Goal: Task Accomplishment & Management: Manage account settings

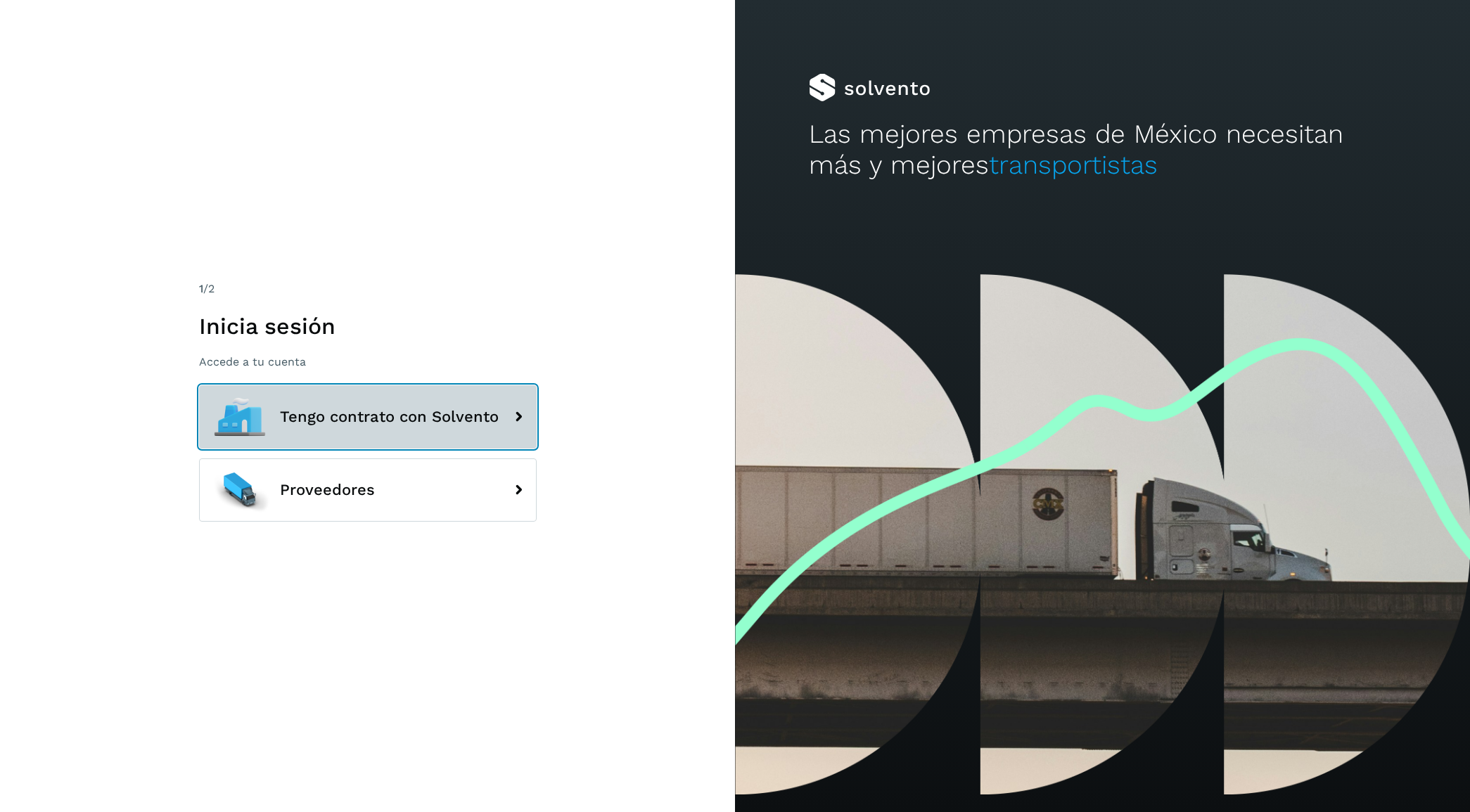
click at [419, 395] on button "Tengo contrato con Solvento" at bounding box center [368, 416] width 337 height 63
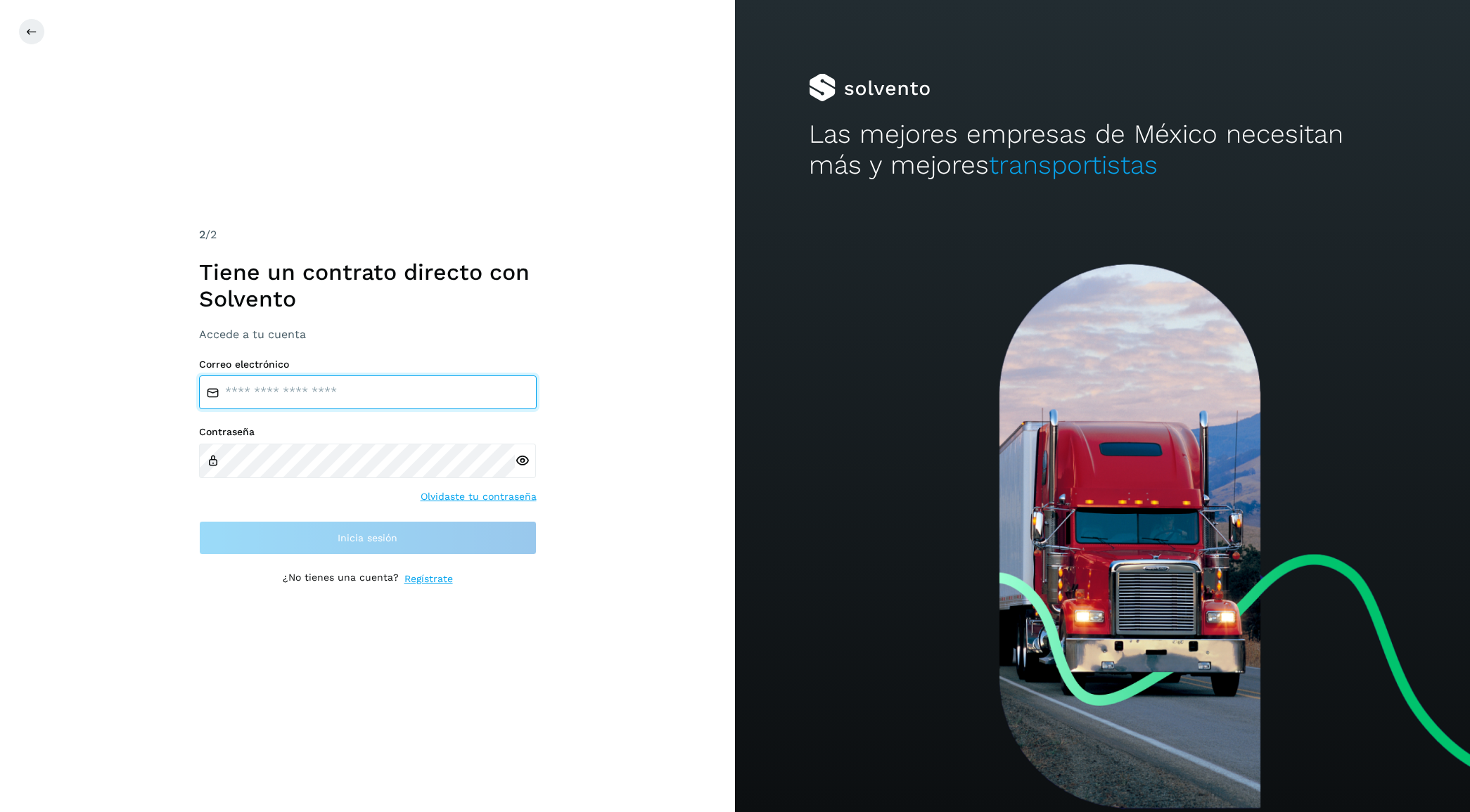
type input "**********"
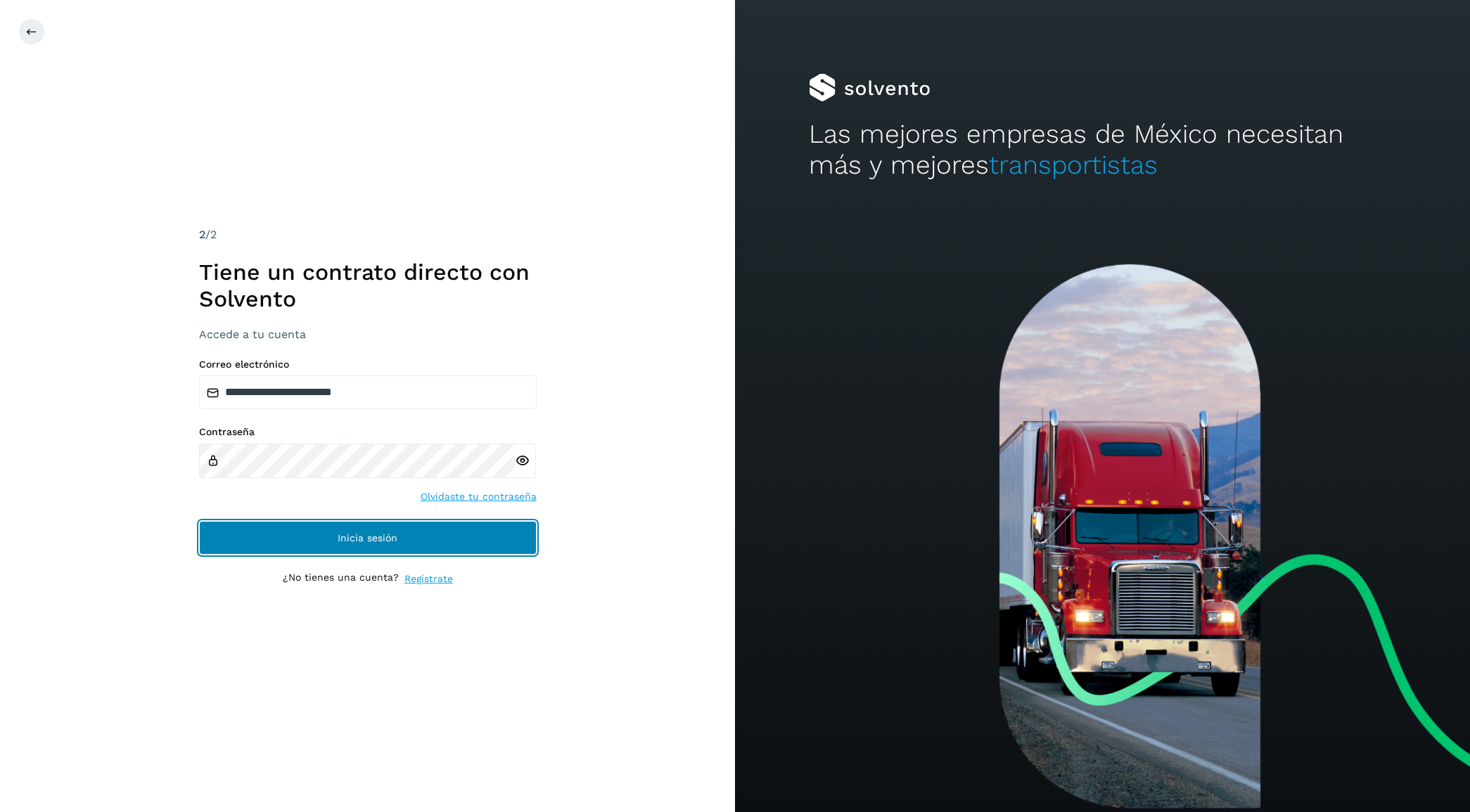
click at [350, 535] on span "Inicia sesión" at bounding box center [367, 539] width 60 height 10
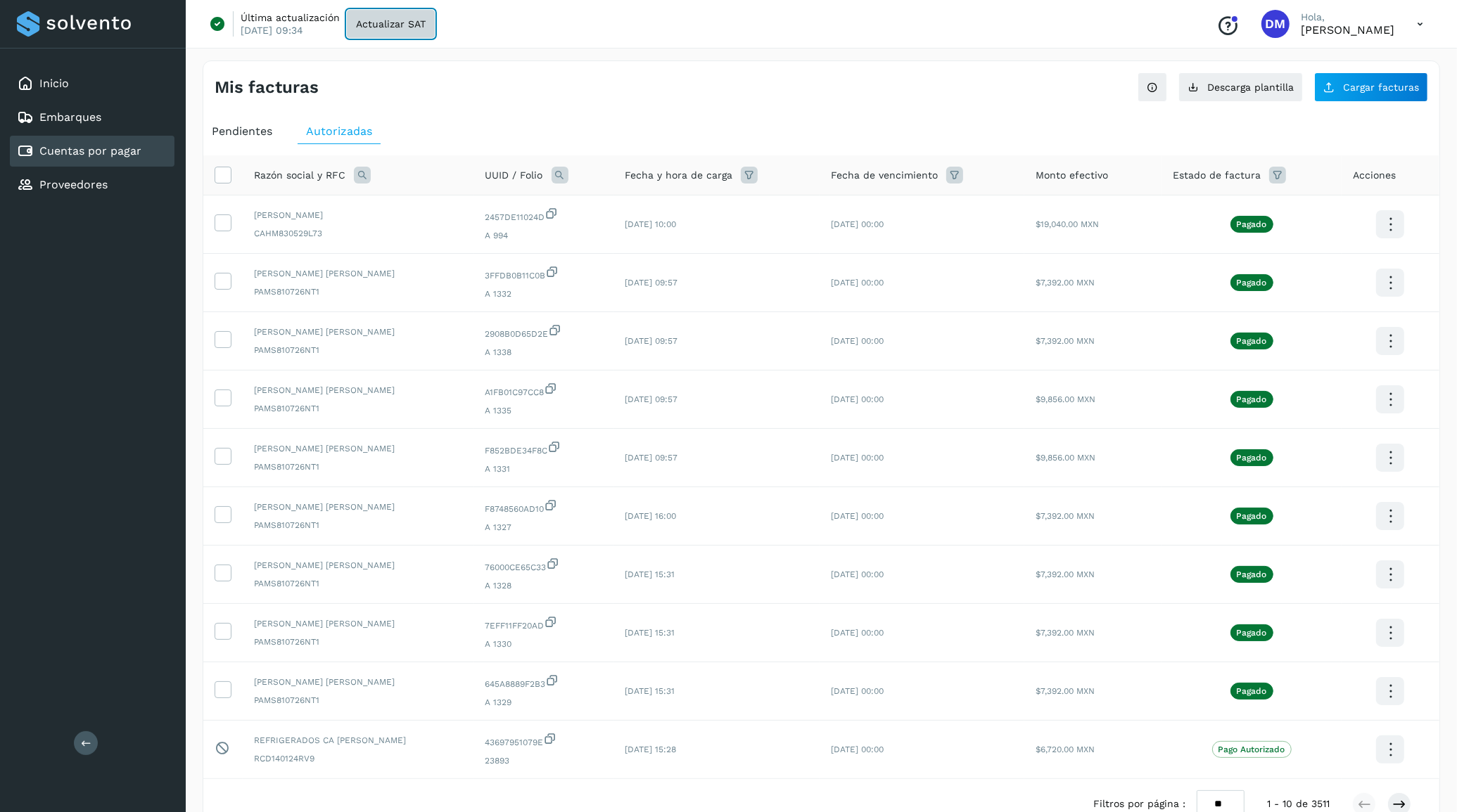
click at [382, 19] on span "Actualizar SAT" at bounding box center [390, 24] width 70 height 10
click at [68, 79] on div "Inicio" at bounding box center [92, 83] width 164 height 31
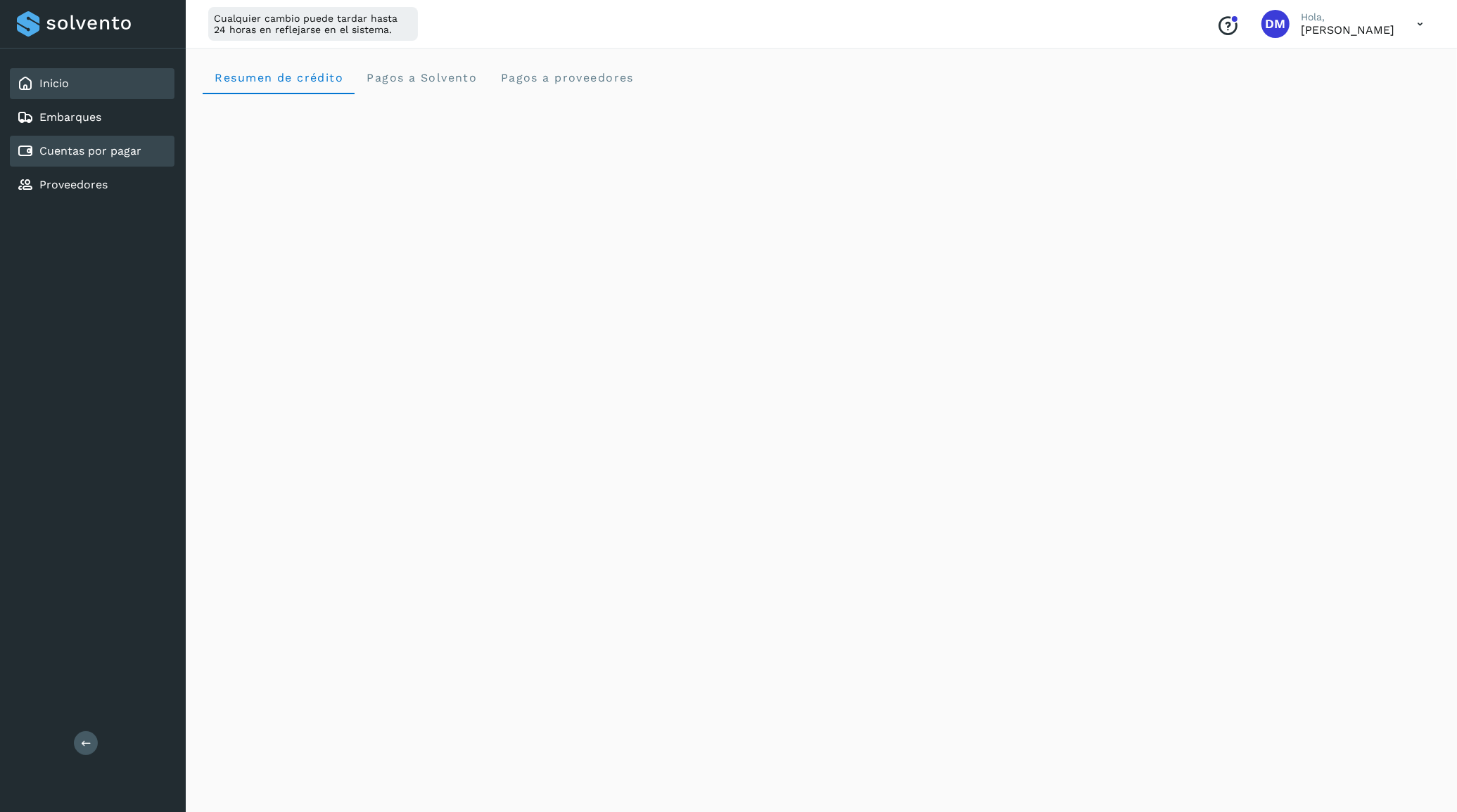
click at [72, 146] on link "Cuentas por pagar" at bounding box center [91, 151] width 102 height 13
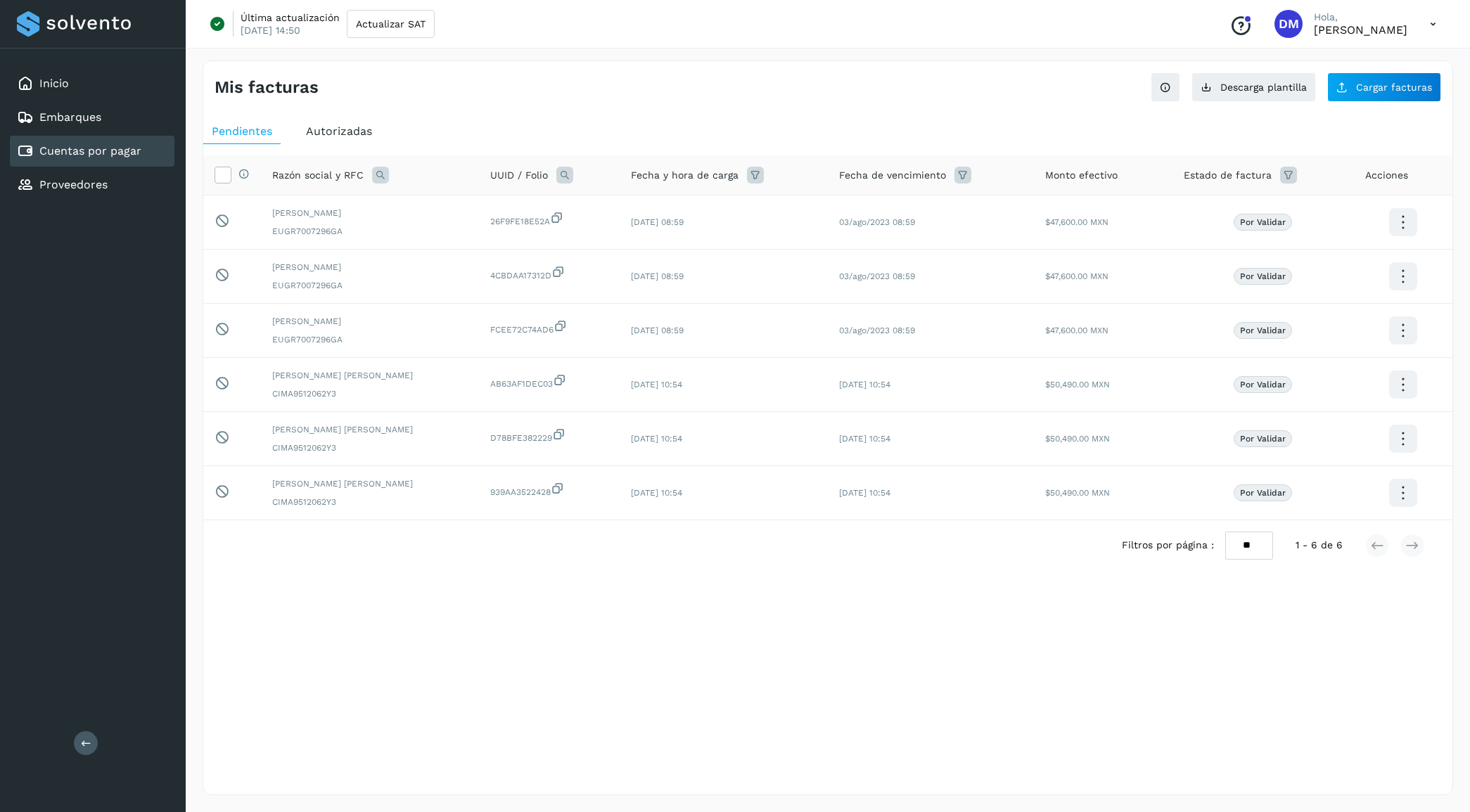
click at [334, 136] on span "Autorizadas" at bounding box center [339, 131] width 66 height 13
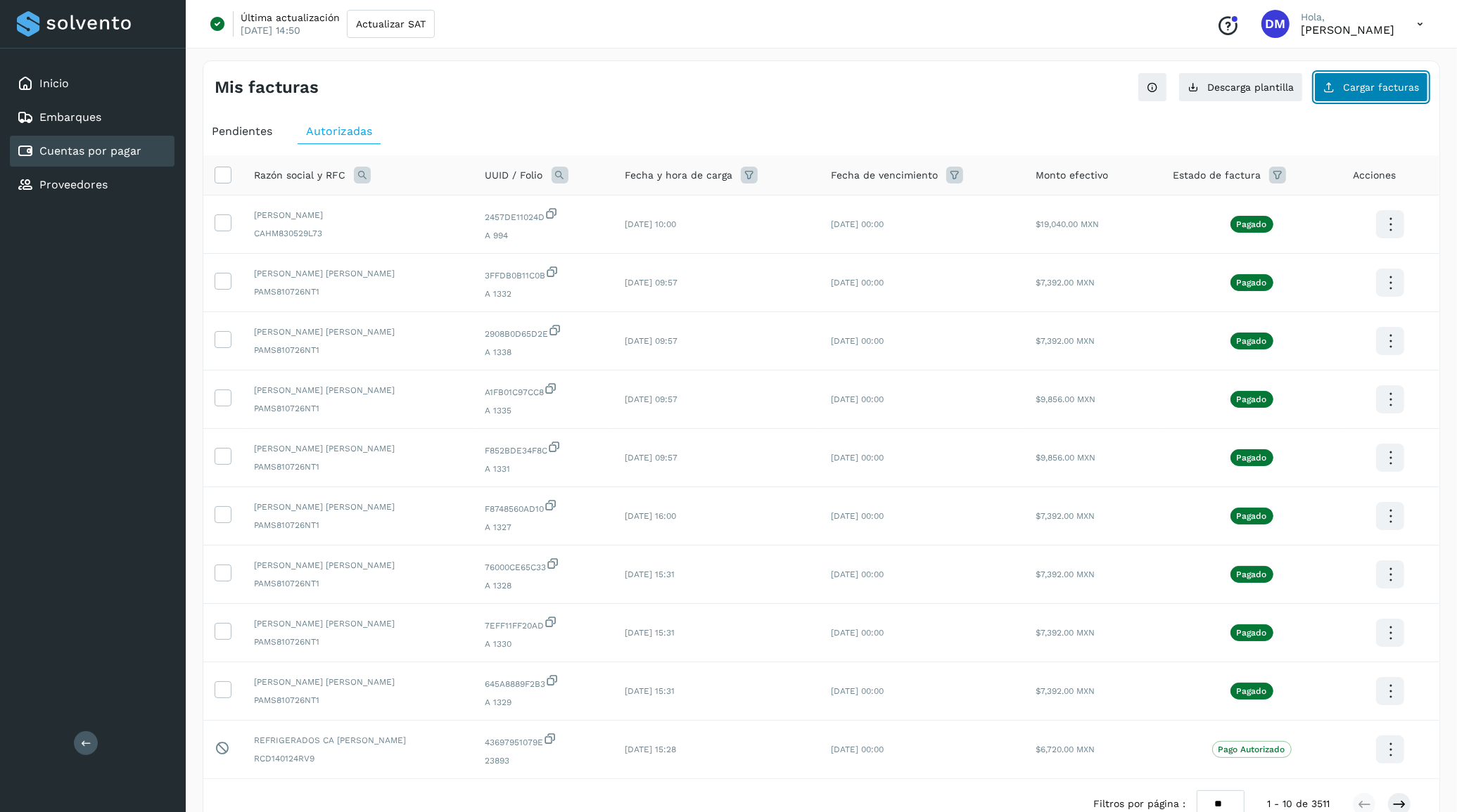
click at [1408, 82] on span "Cargar facturas" at bounding box center [1381, 87] width 76 height 10
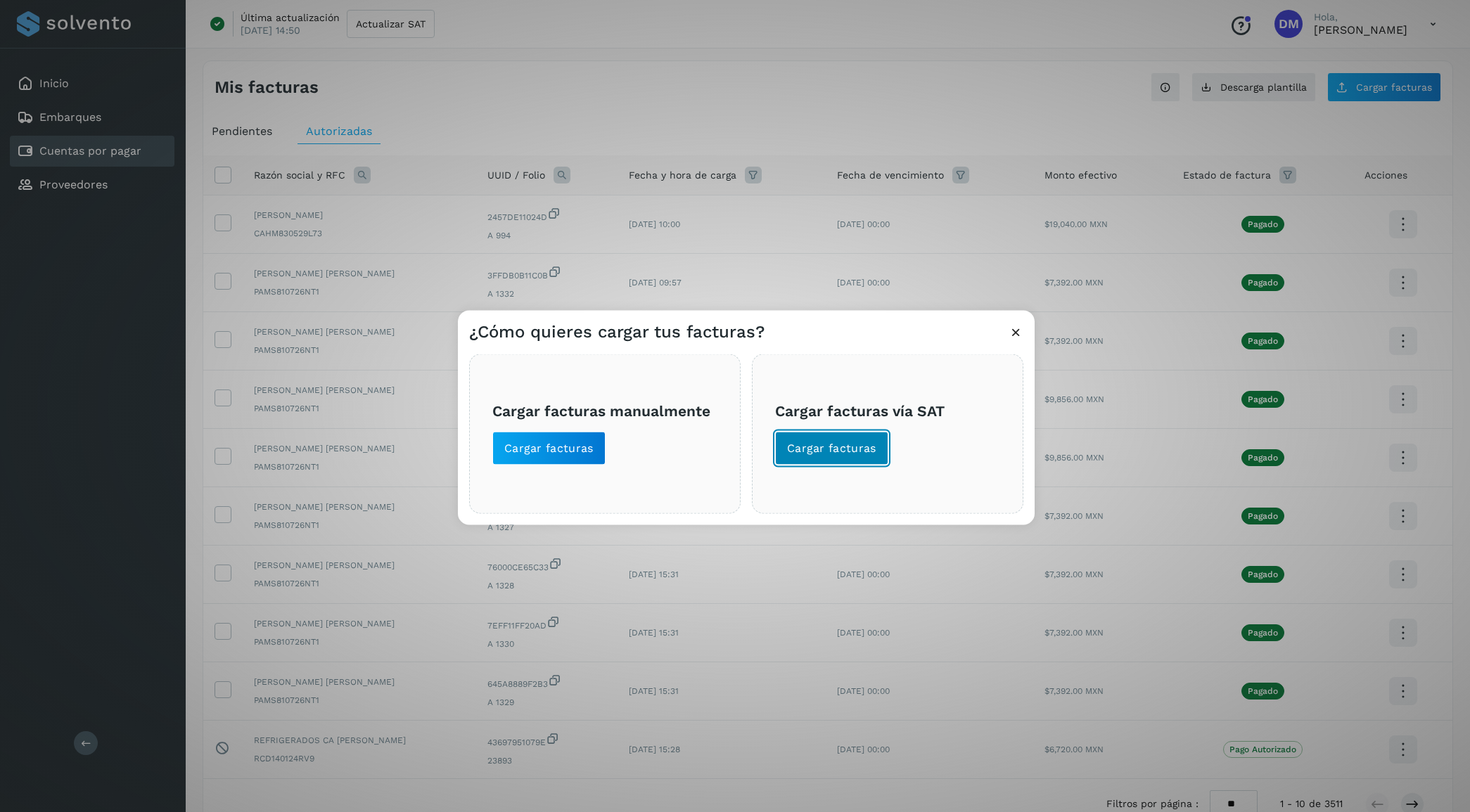
click at [830, 446] on span "Cargar facturas" at bounding box center [831, 448] width 89 height 15
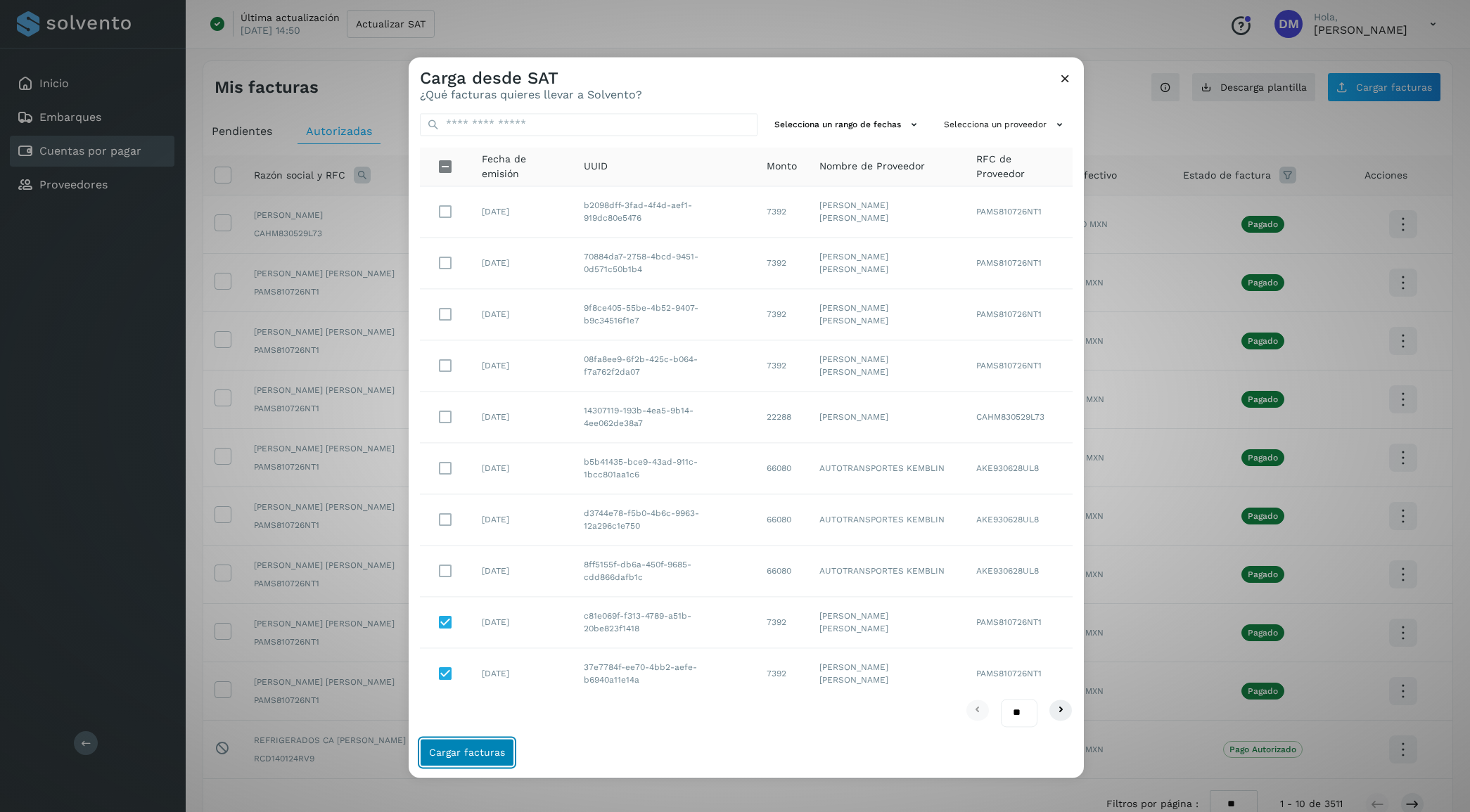
click at [465, 750] on span "Cargar facturas" at bounding box center [467, 752] width 76 height 10
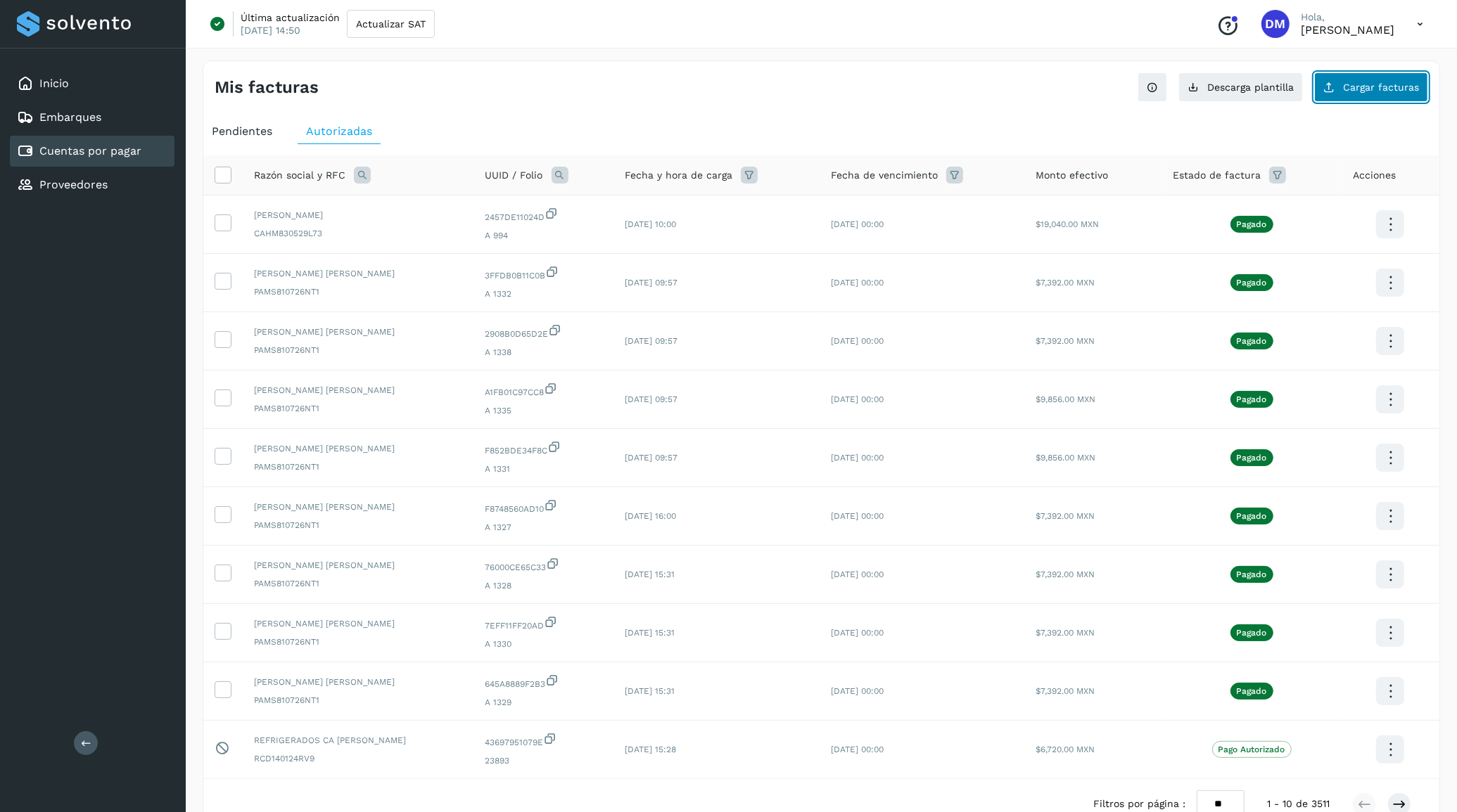
click at [1374, 85] on span "Cargar facturas" at bounding box center [1381, 87] width 76 height 10
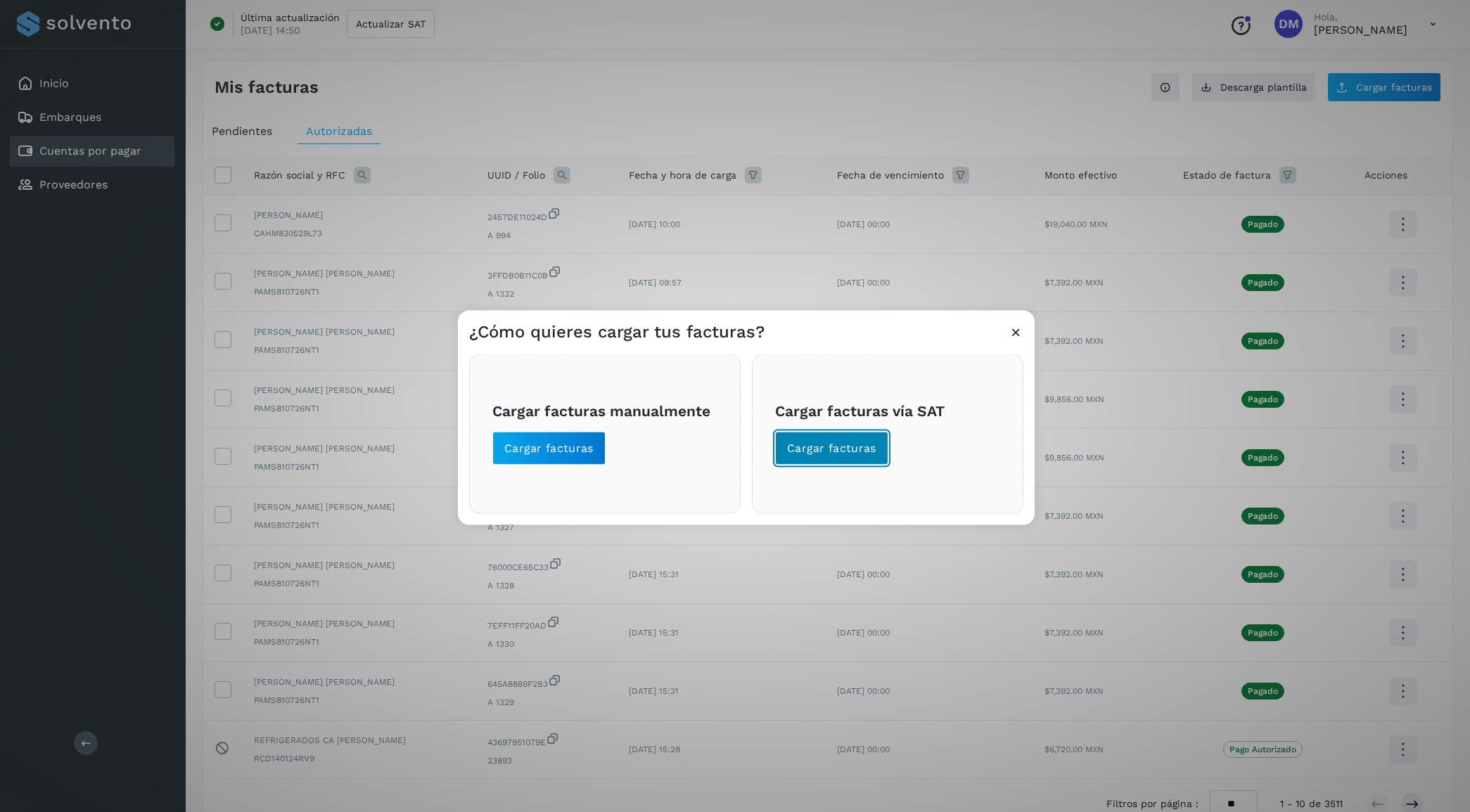
click at [823, 450] on span "Cargar facturas" at bounding box center [831, 448] width 89 height 15
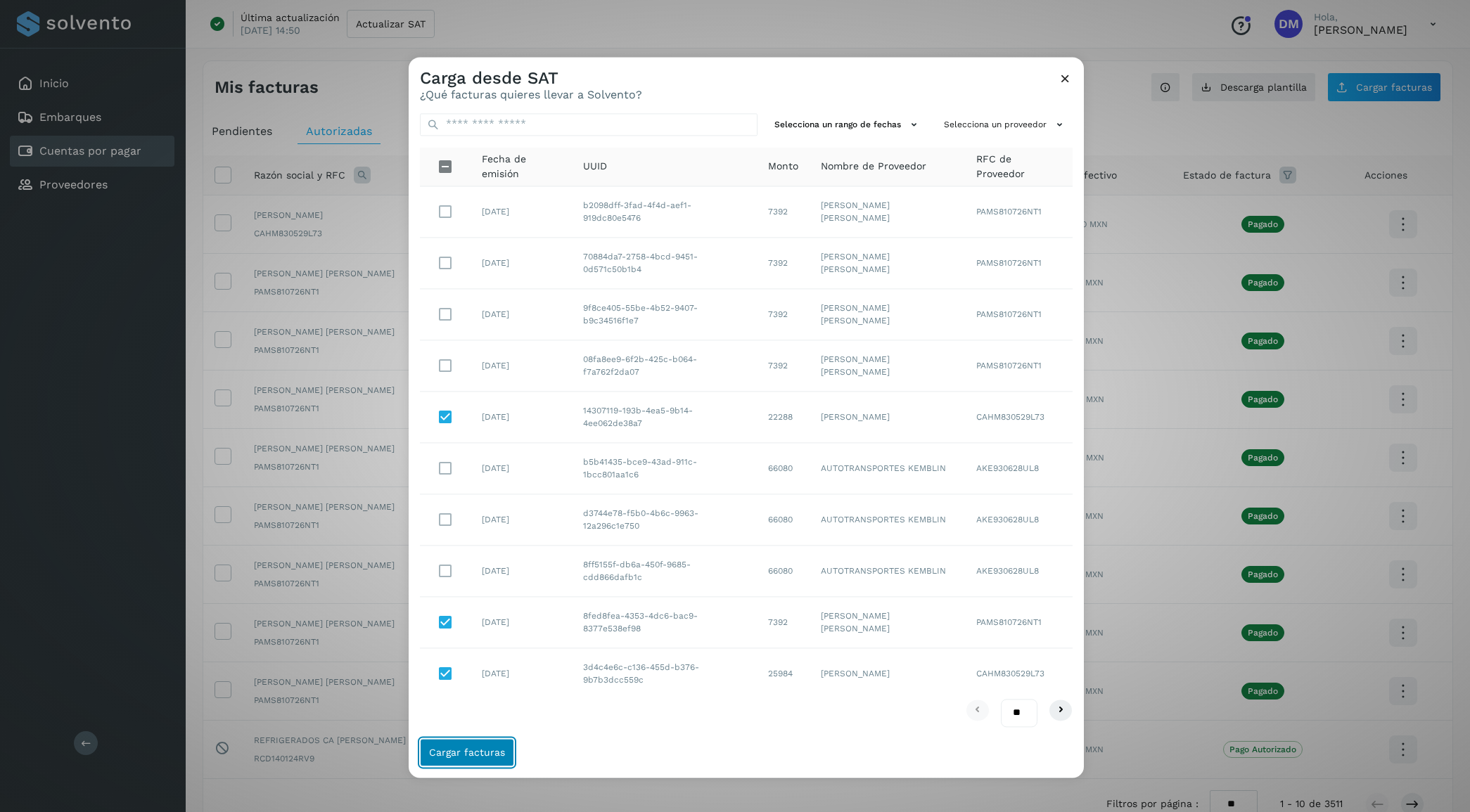
click at [476, 751] on span "Cargar facturas" at bounding box center [467, 752] width 76 height 10
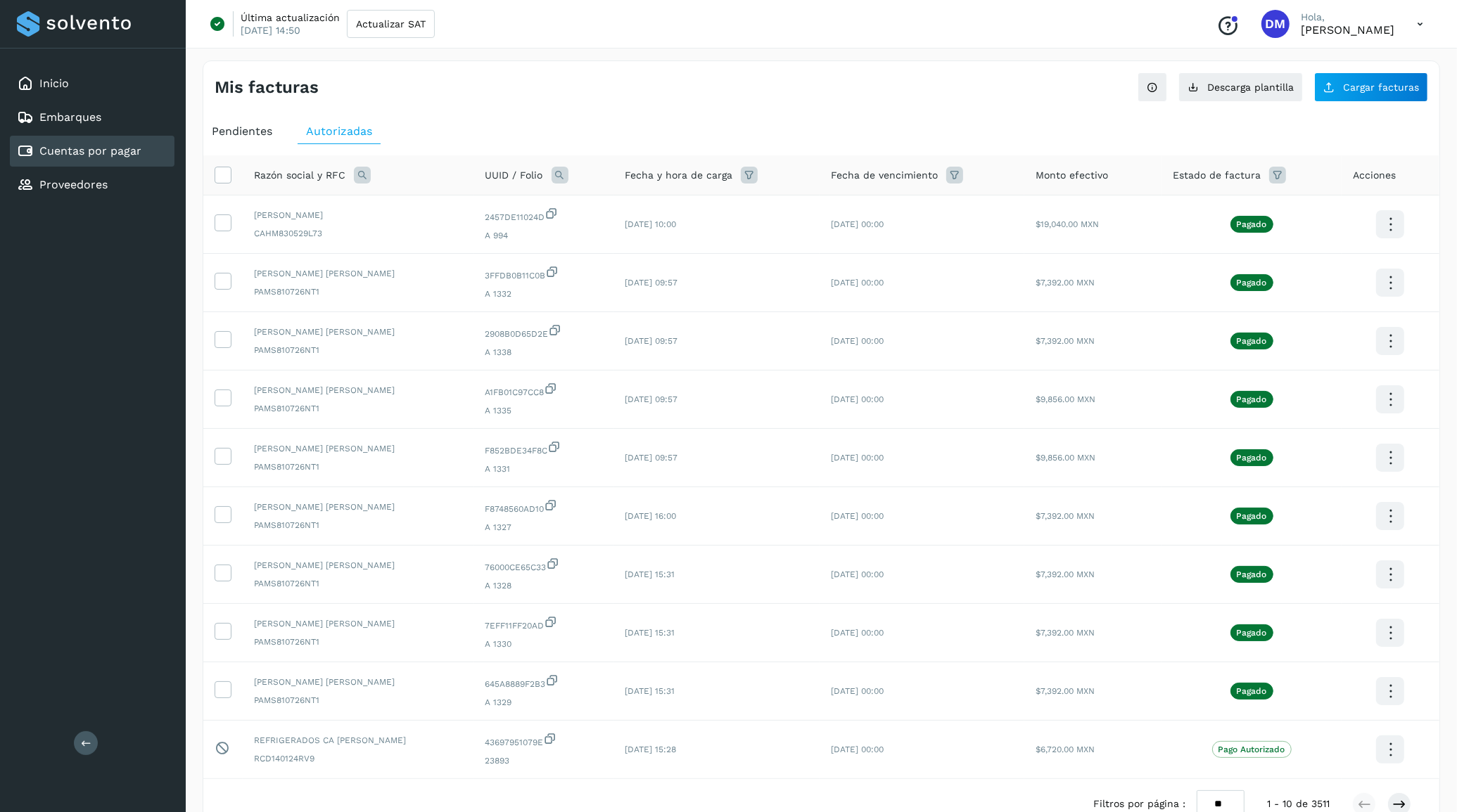
click at [255, 130] on span "Pendientes" at bounding box center [242, 131] width 60 height 13
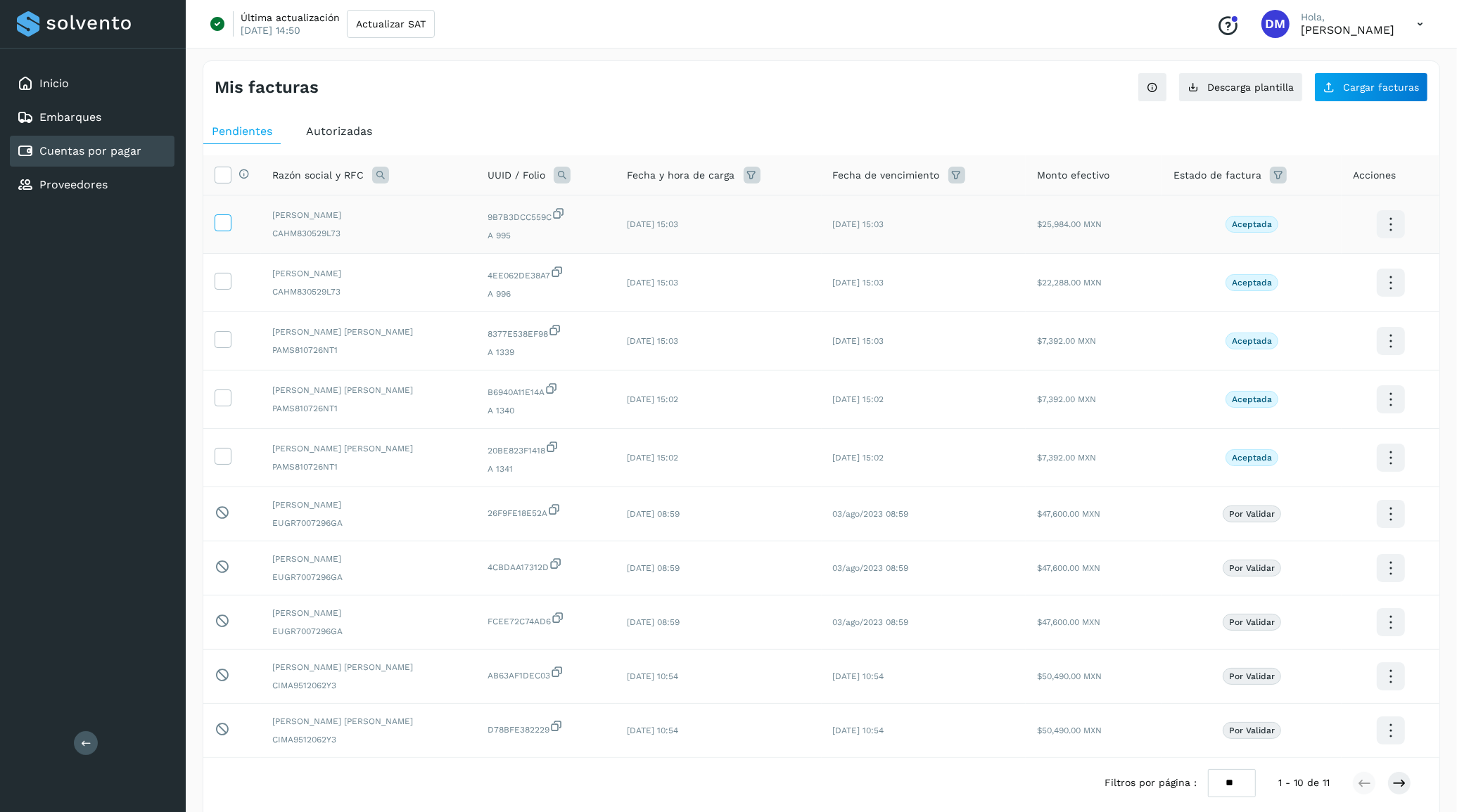
click at [225, 225] on icon at bounding box center [223, 222] width 15 height 15
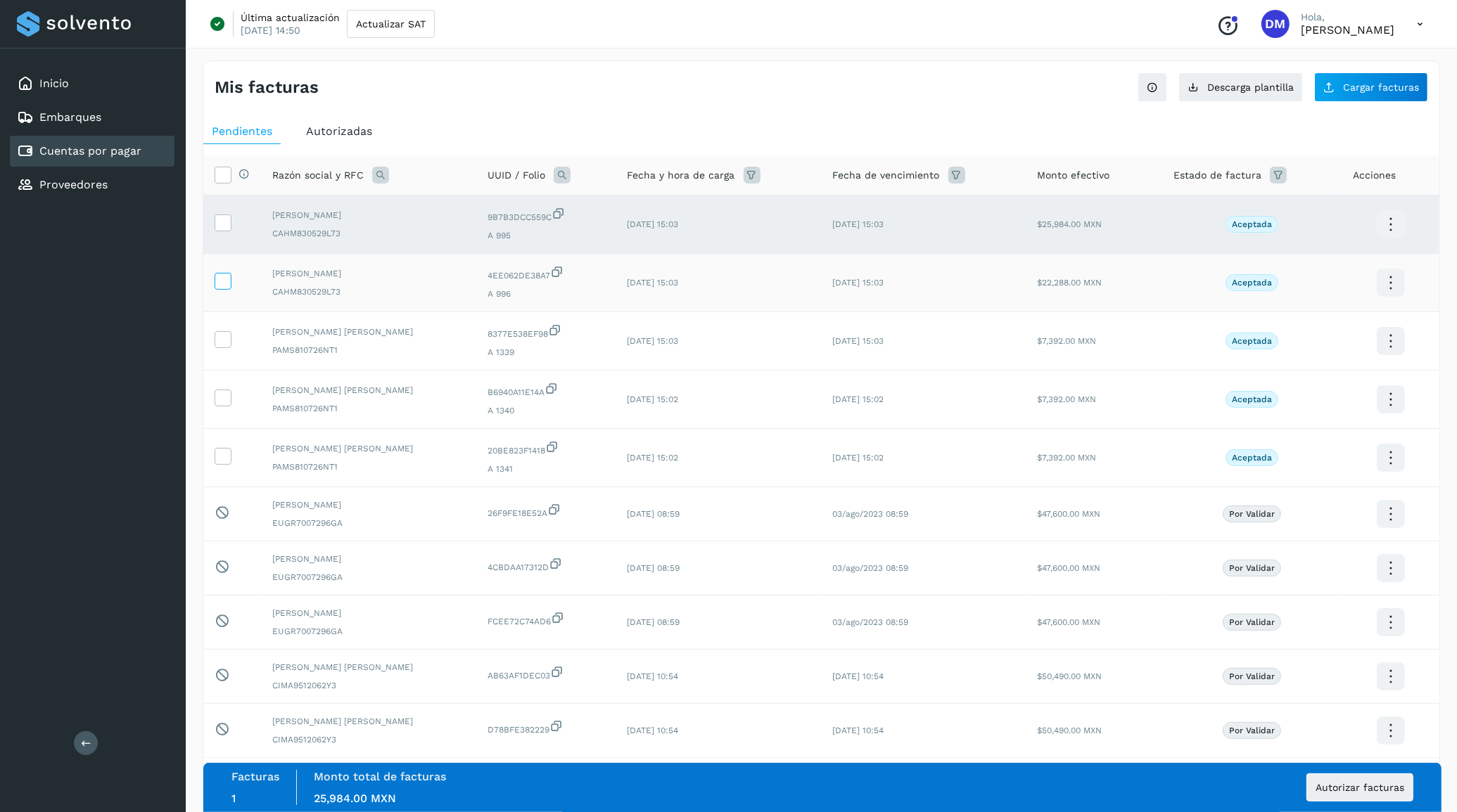
click at [223, 287] on icon at bounding box center [223, 280] width 15 height 15
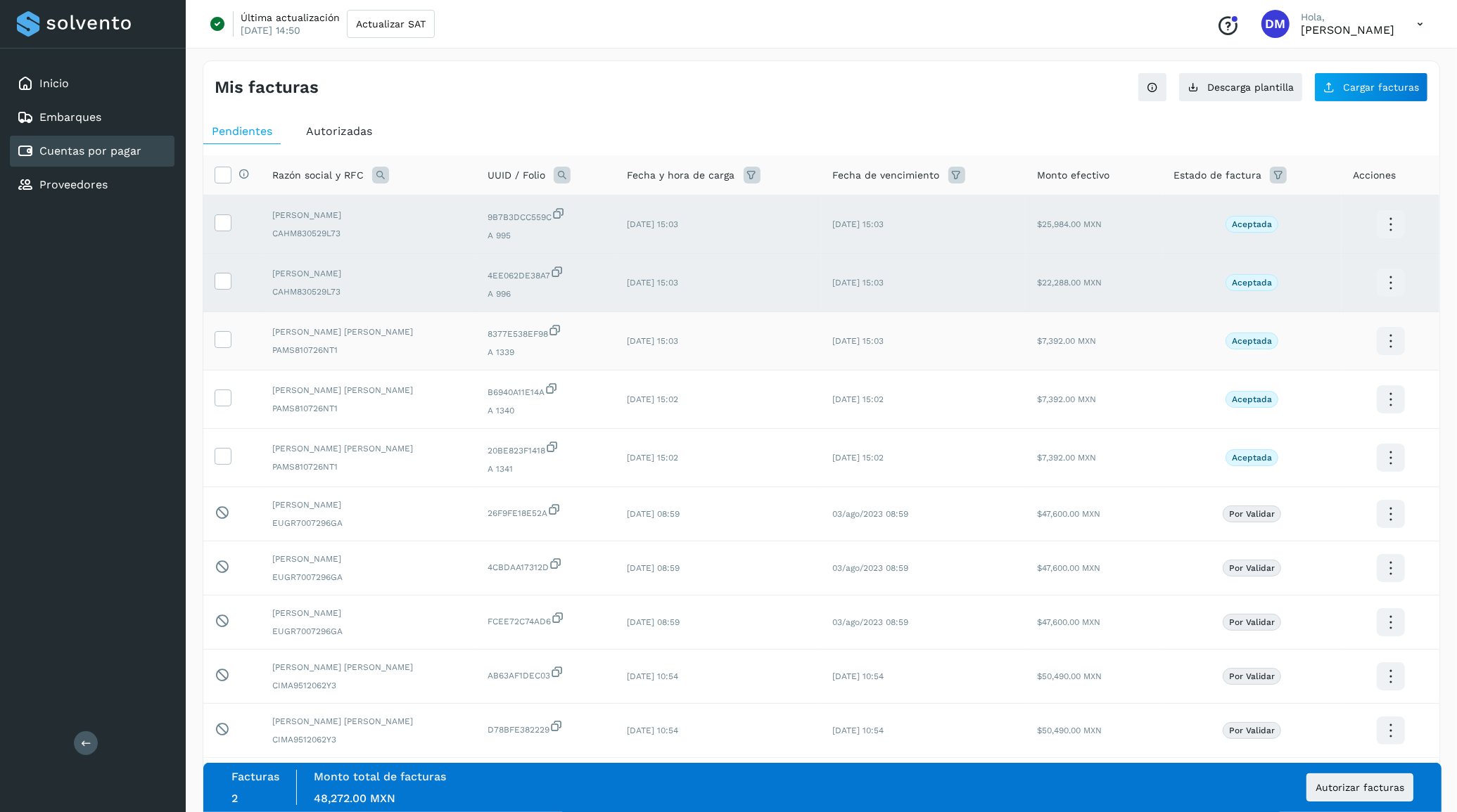
click at [232, 351] on td at bounding box center [232, 341] width 58 height 59
click at [219, 342] on icon at bounding box center [223, 339] width 15 height 15
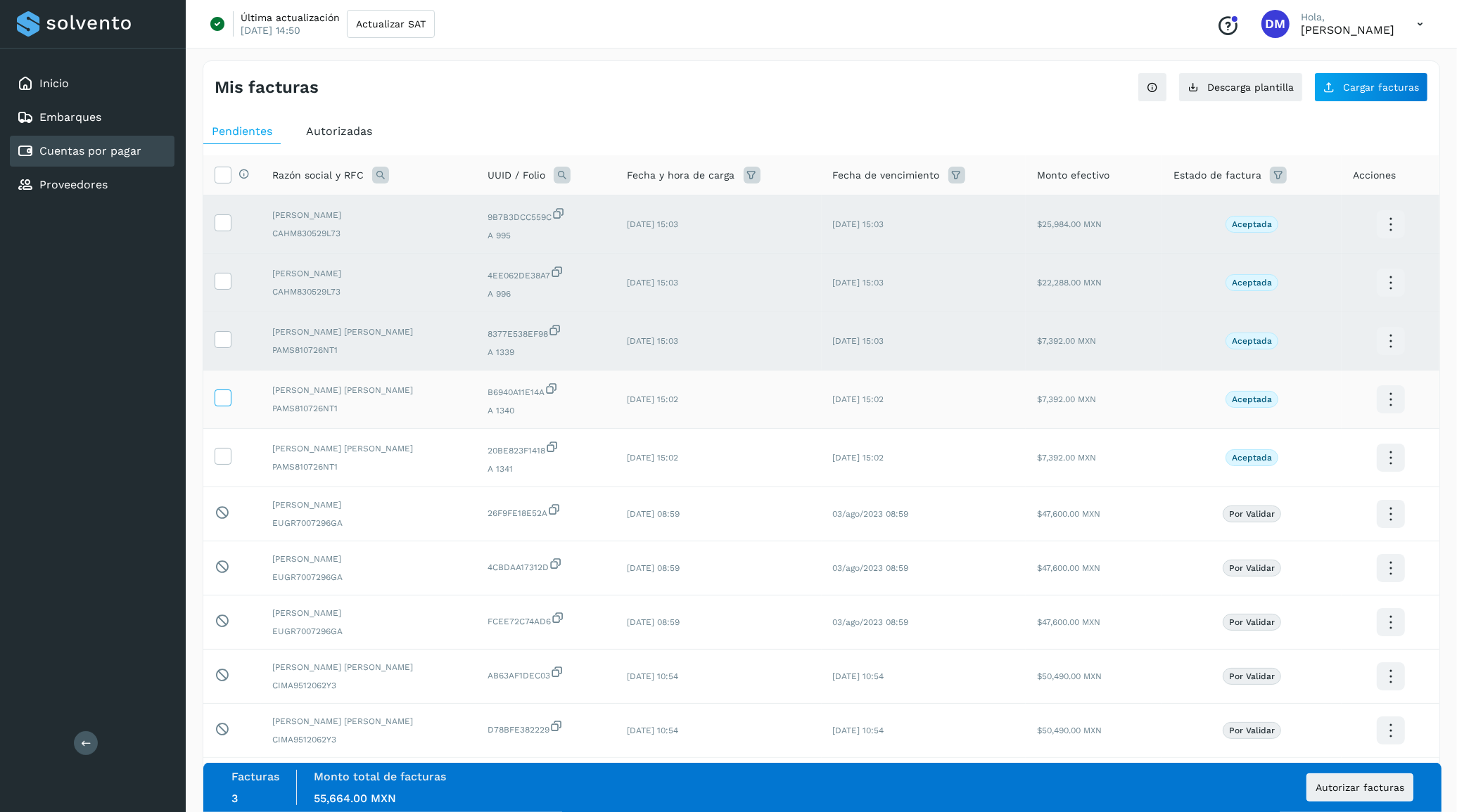
click at [222, 398] on icon at bounding box center [223, 397] width 15 height 15
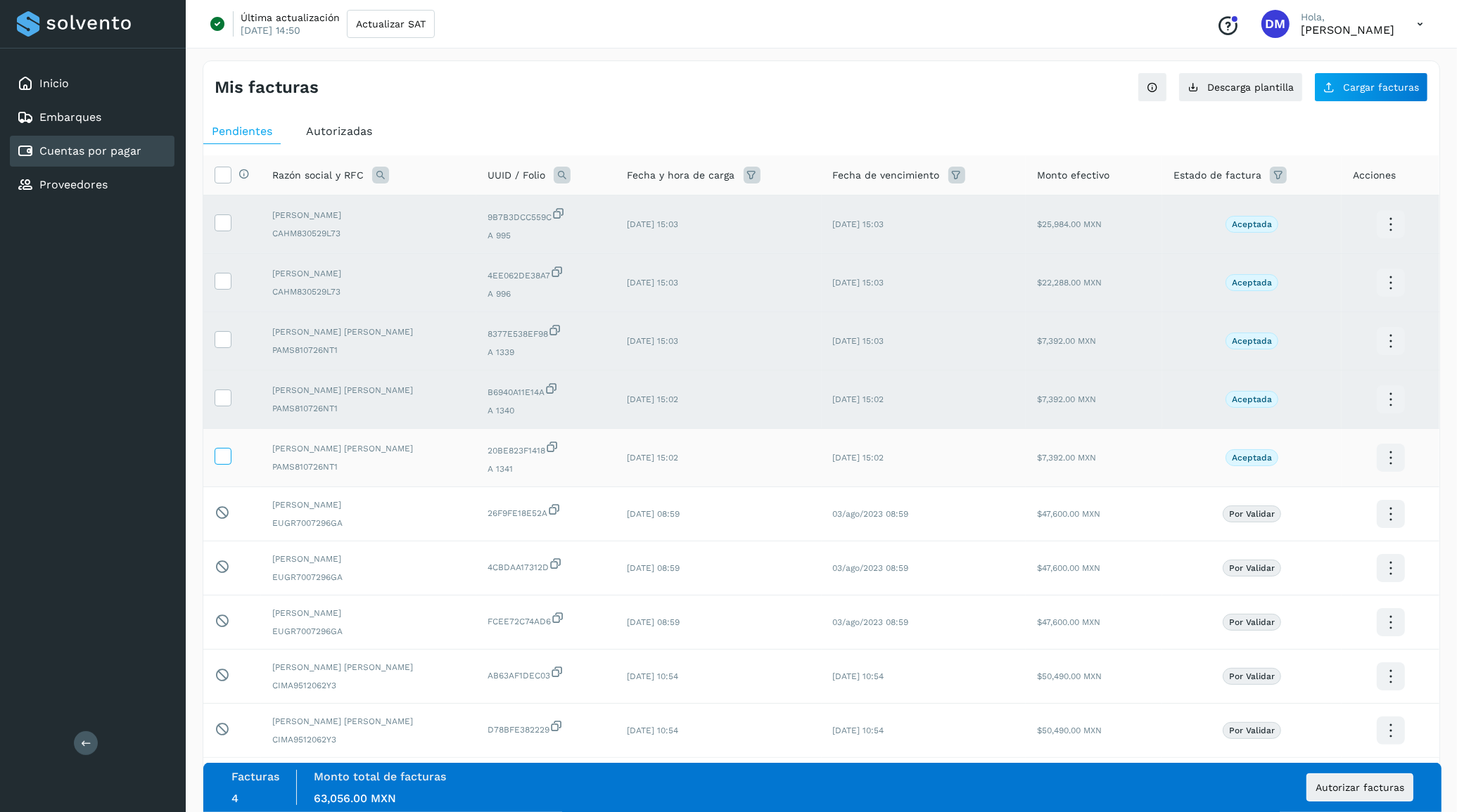
click at [220, 462] on icon at bounding box center [223, 455] width 15 height 15
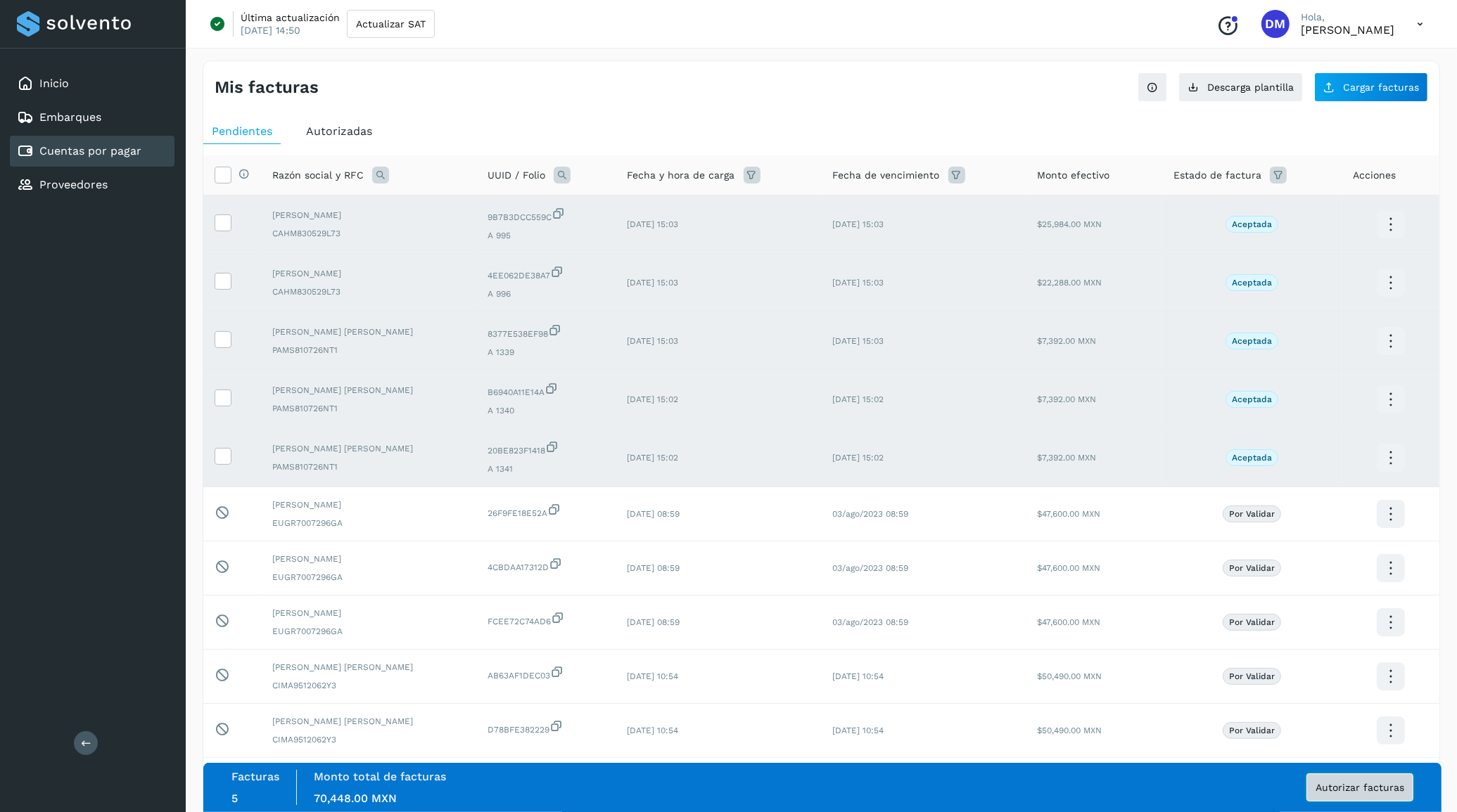
click at [1340, 785] on span "Autorizar facturas" at bounding box center [1360, 788] width 89 height 10
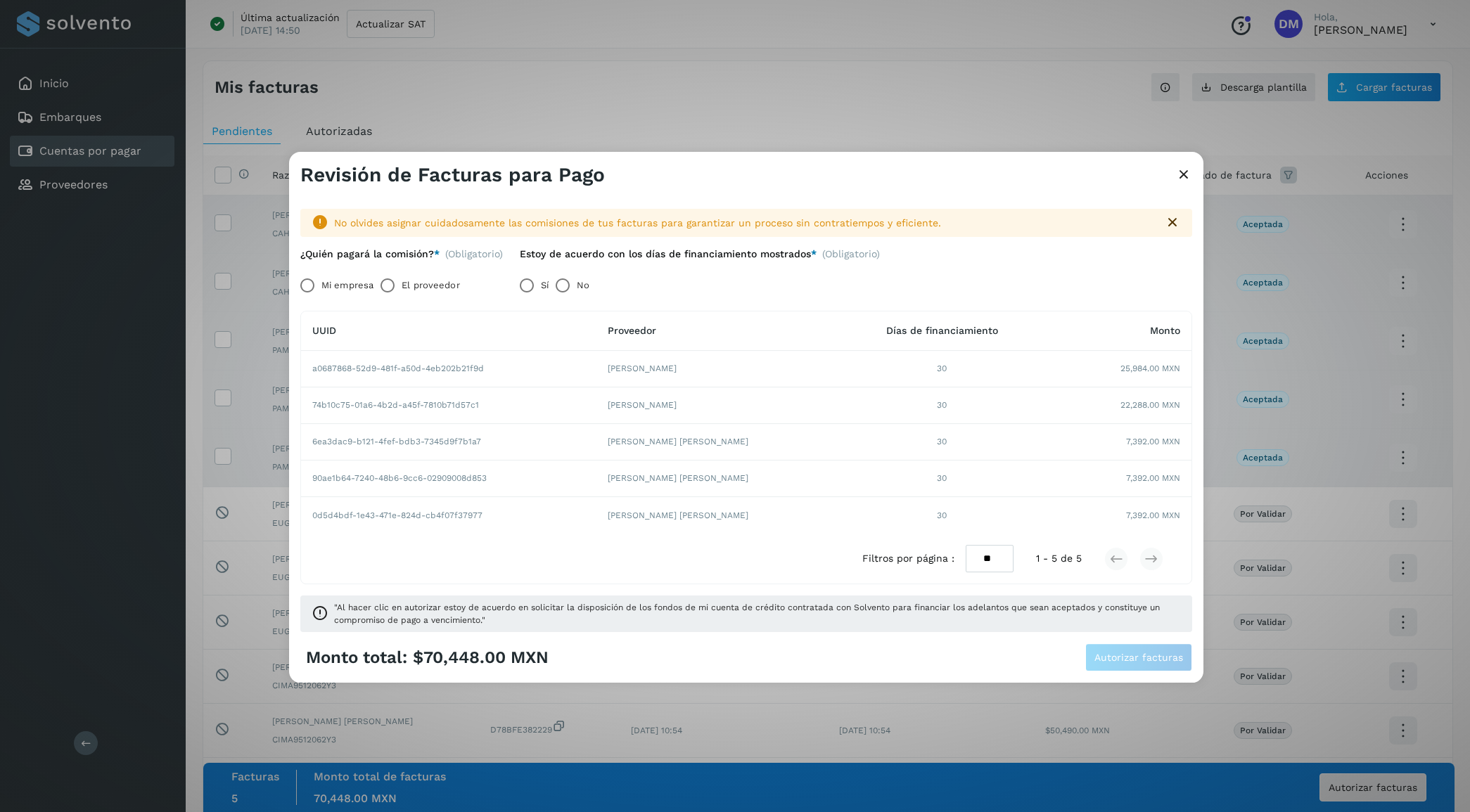
click at [440, 283] on label "El proveedor" at bounding box center [430, 286] width 58 height 29
click at [1134, 661] on span "Autorizar facturas" at bounding box center [1139, 658] width 89 height 10
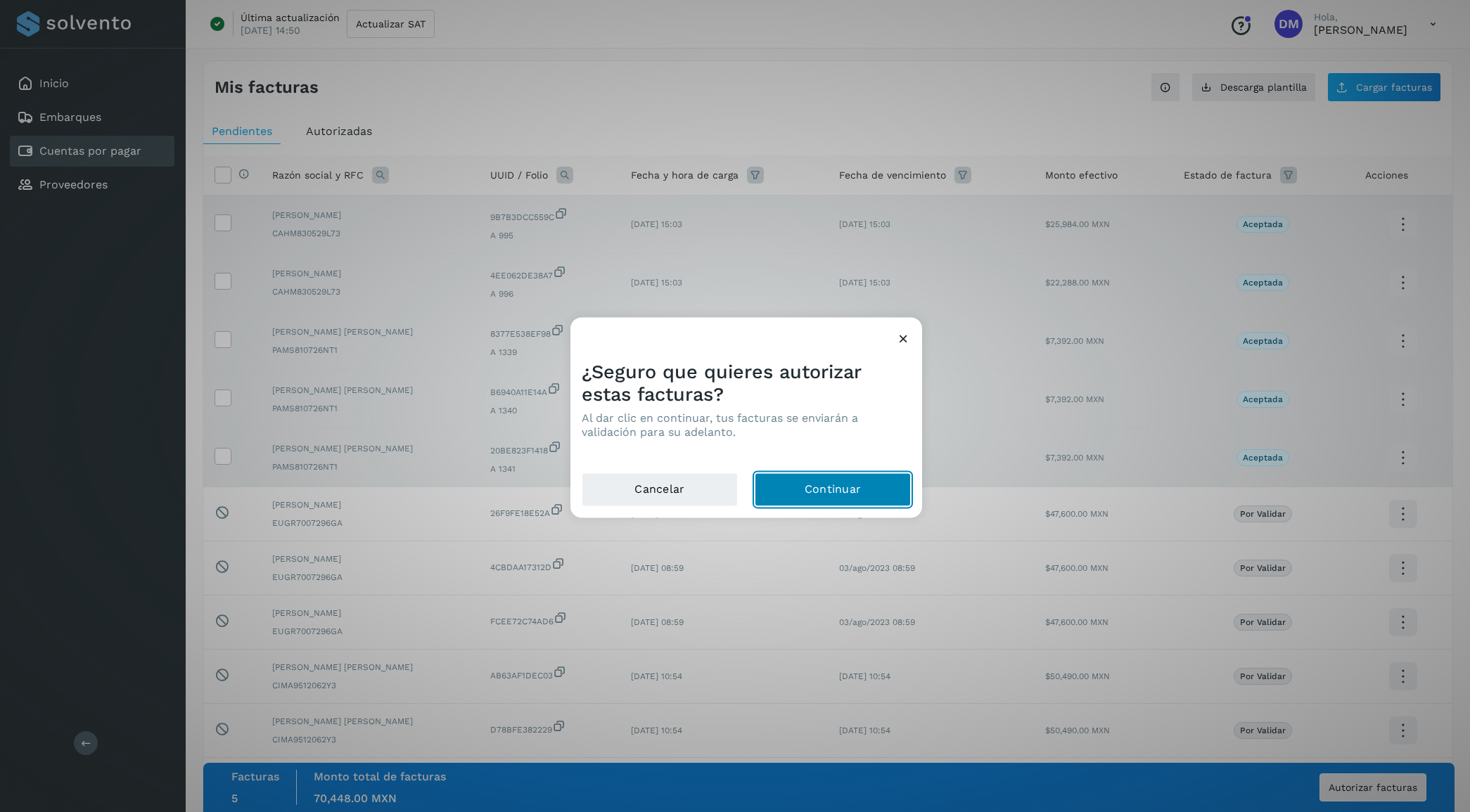
click at [856, 489] on button "Continuar" at bounding box center [833, 489] width 156 height 34
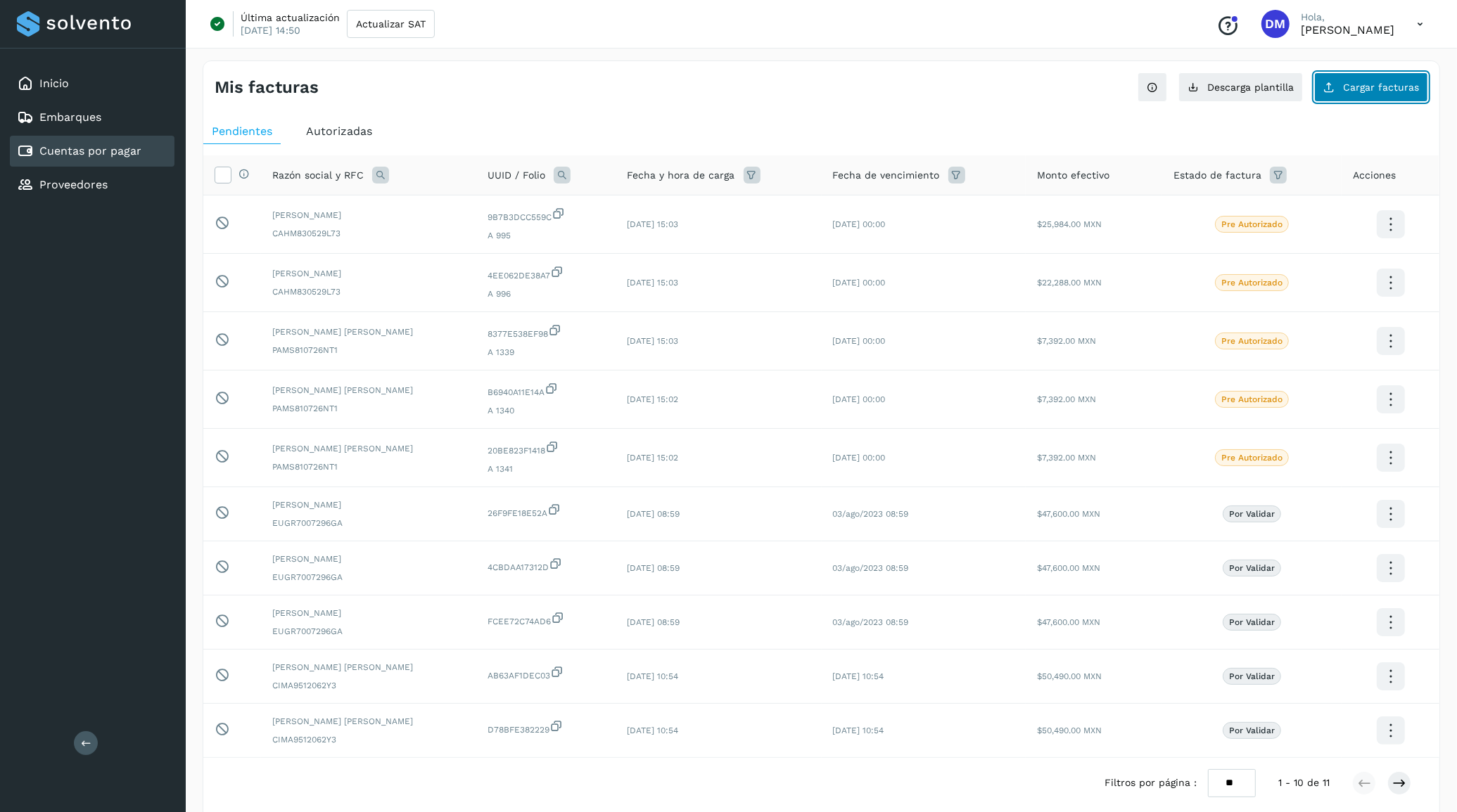
click at [1361, 86] on span "Cargar facturas" at bounding box center [1381, 87] width 76 height 10
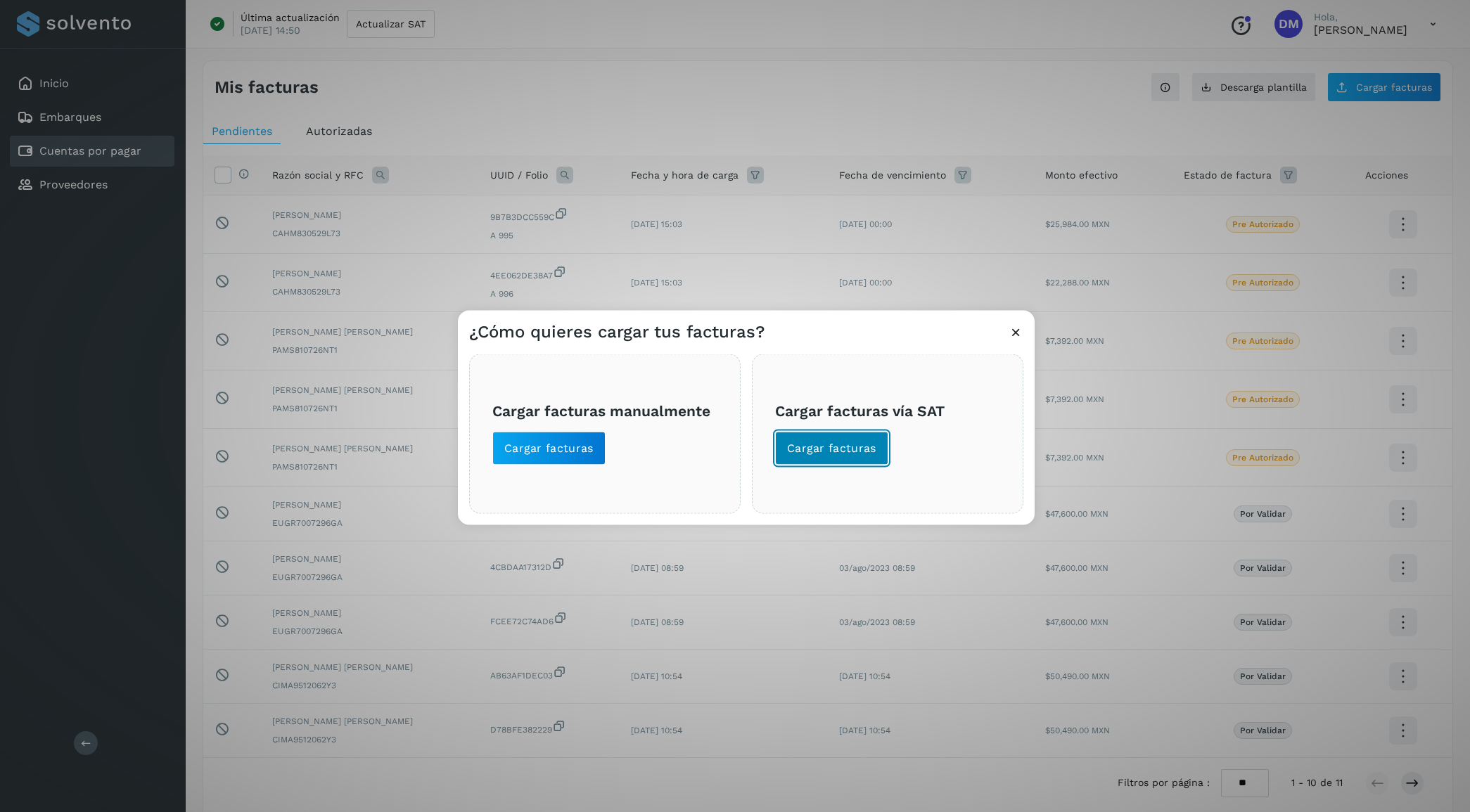
click at [834, 449] on span "Cargar facturas" at bounding box center [831, 448] width 89 height 15
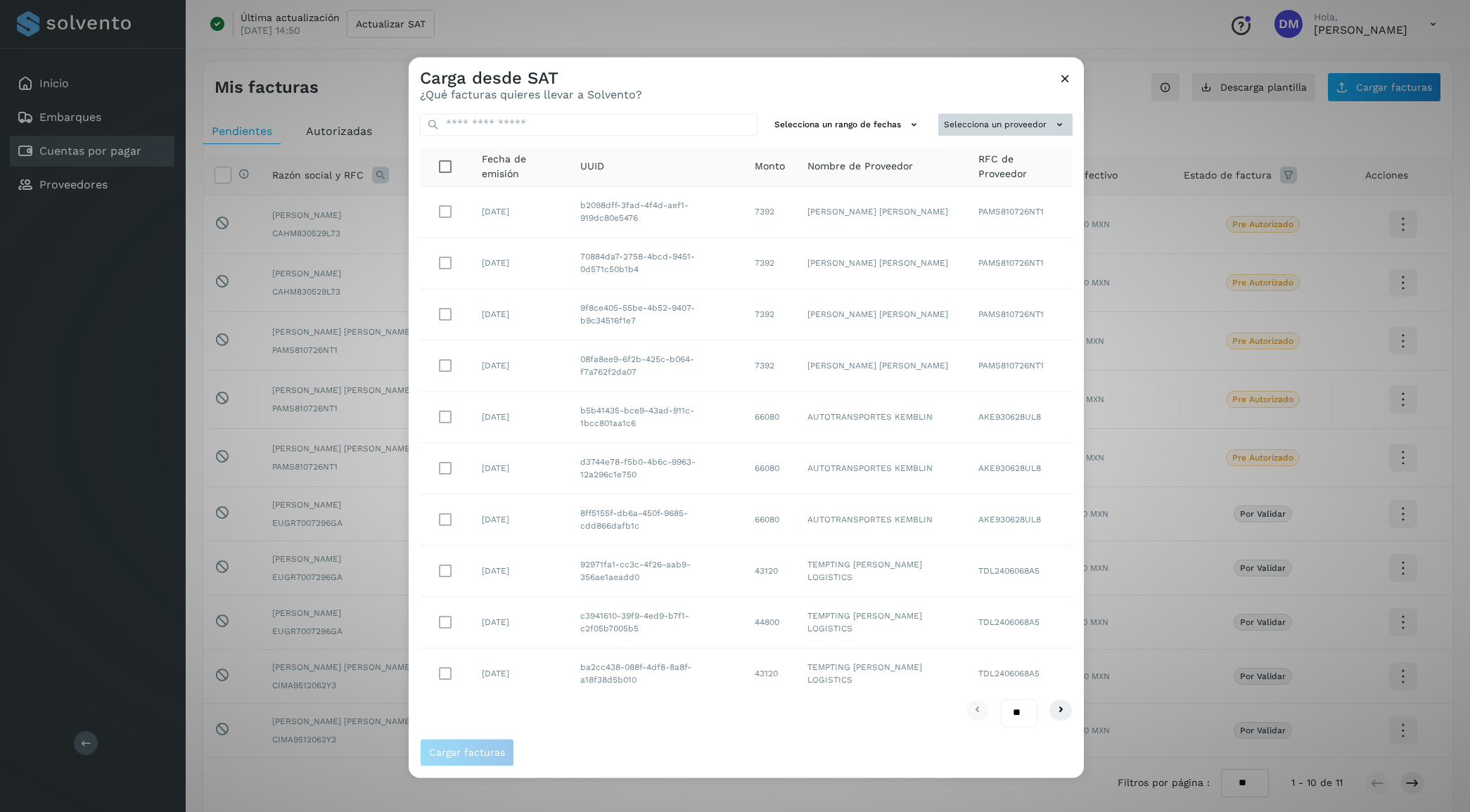
click at [985, 121] on button "Selecciona un proveedor" at bounding box center [1005, 125] width 134 height 23
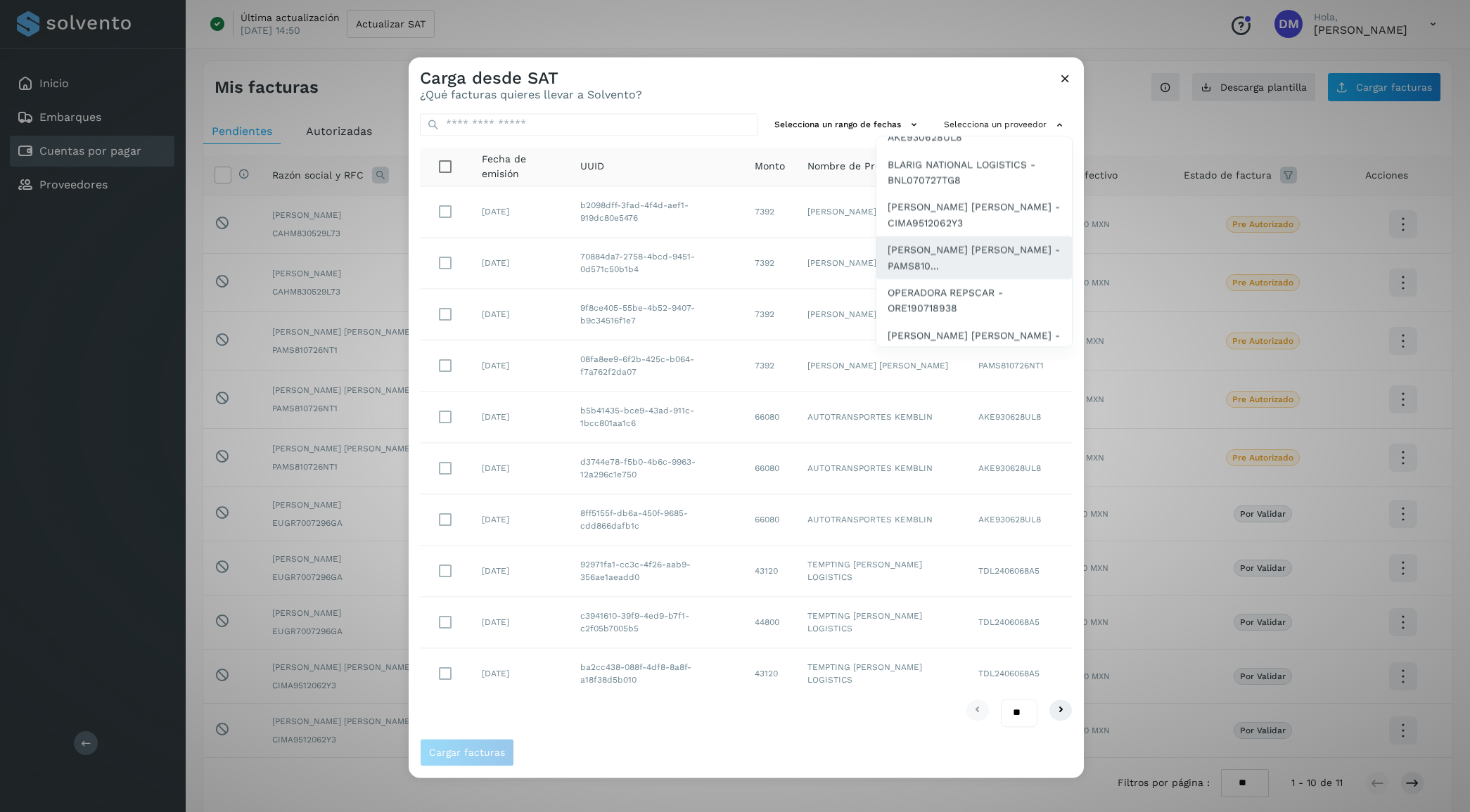
scroll to position [176, 0]
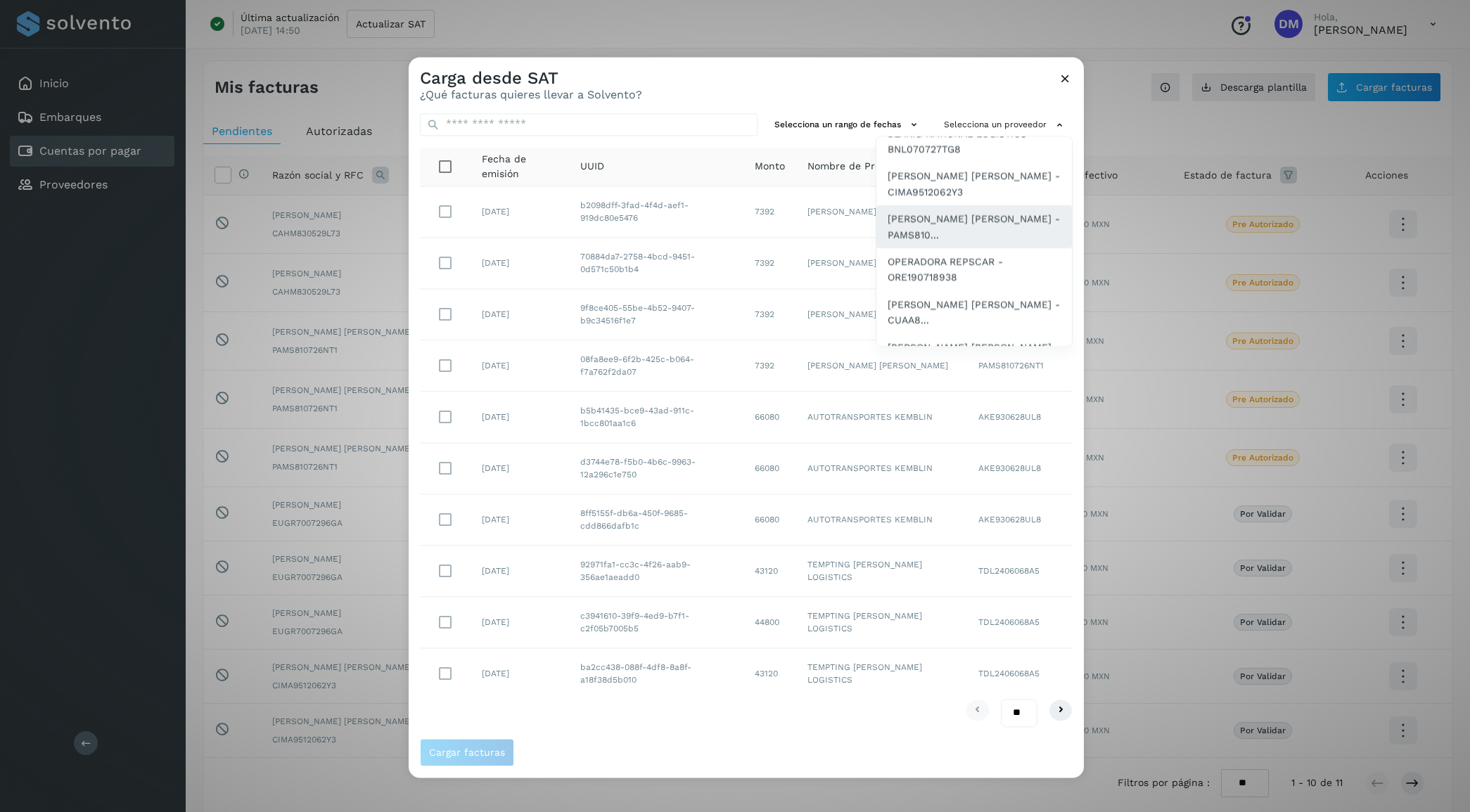
click at [941, 224] on span "[PERSON_NAME] [PERSON_NAME] - PAMS810..." at bounding box center [974, 227] width 173 height 32
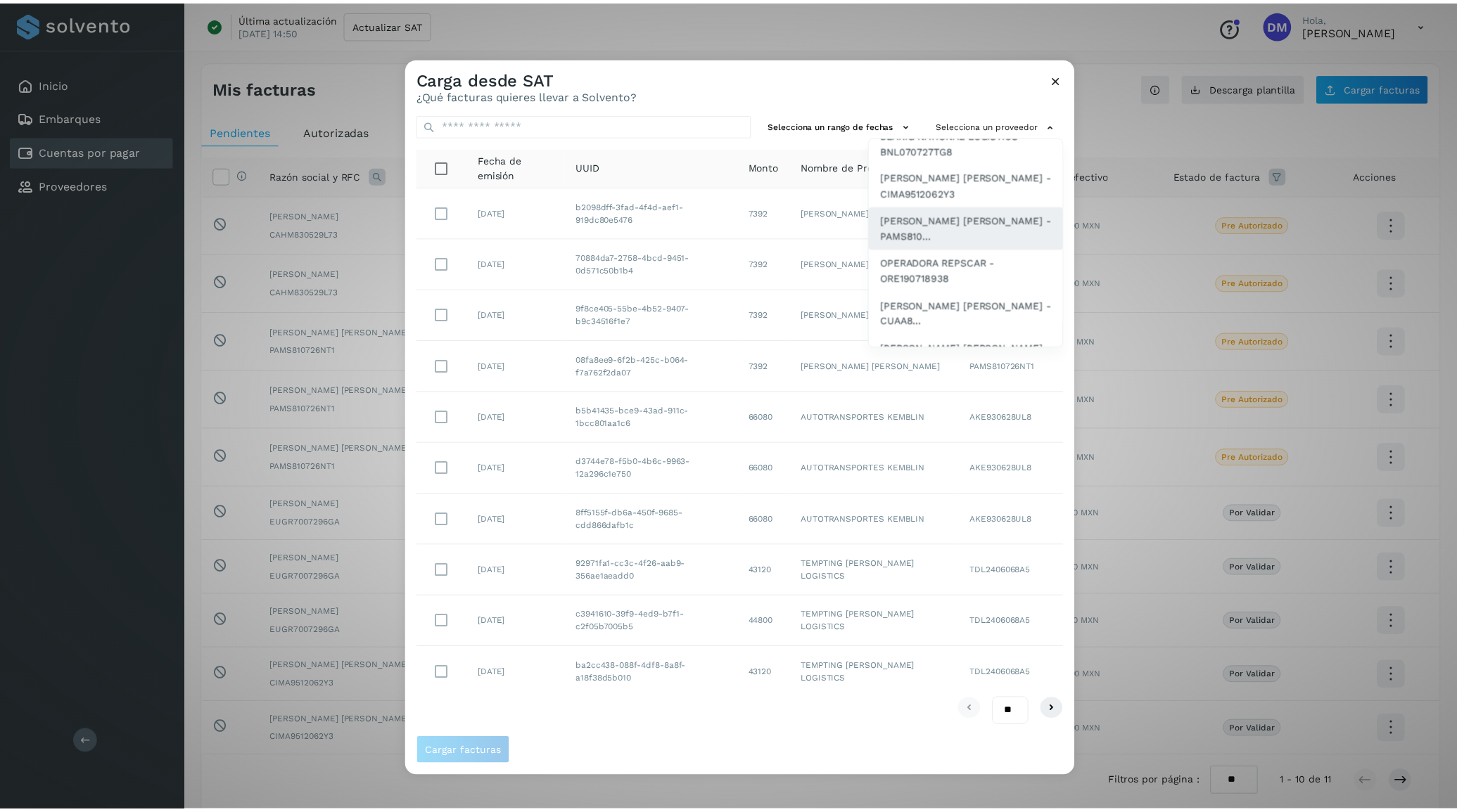
scroll to position [0, 0]
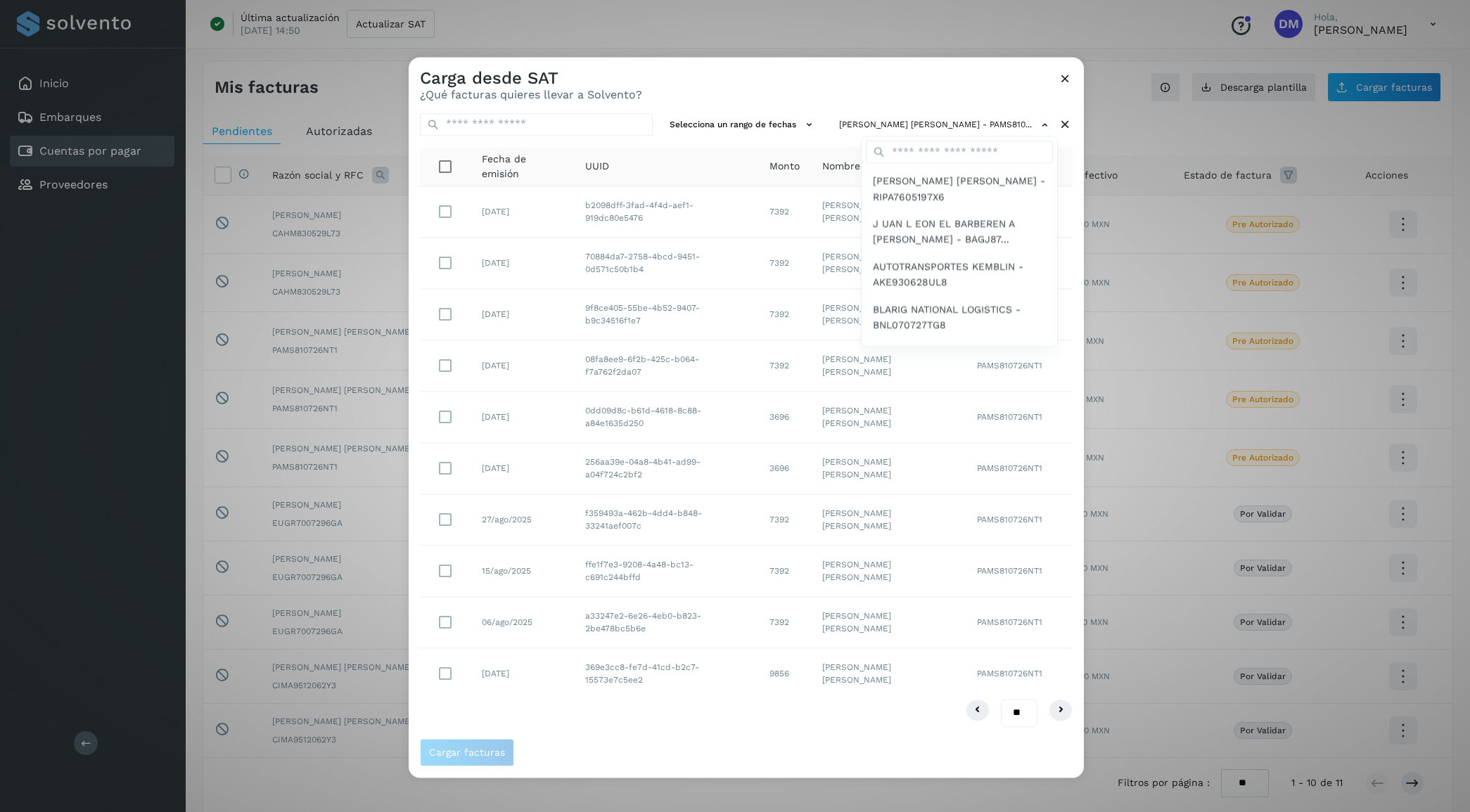
click at [791, 85] on div at bounding box center [1144, 463] width 1470 height 812
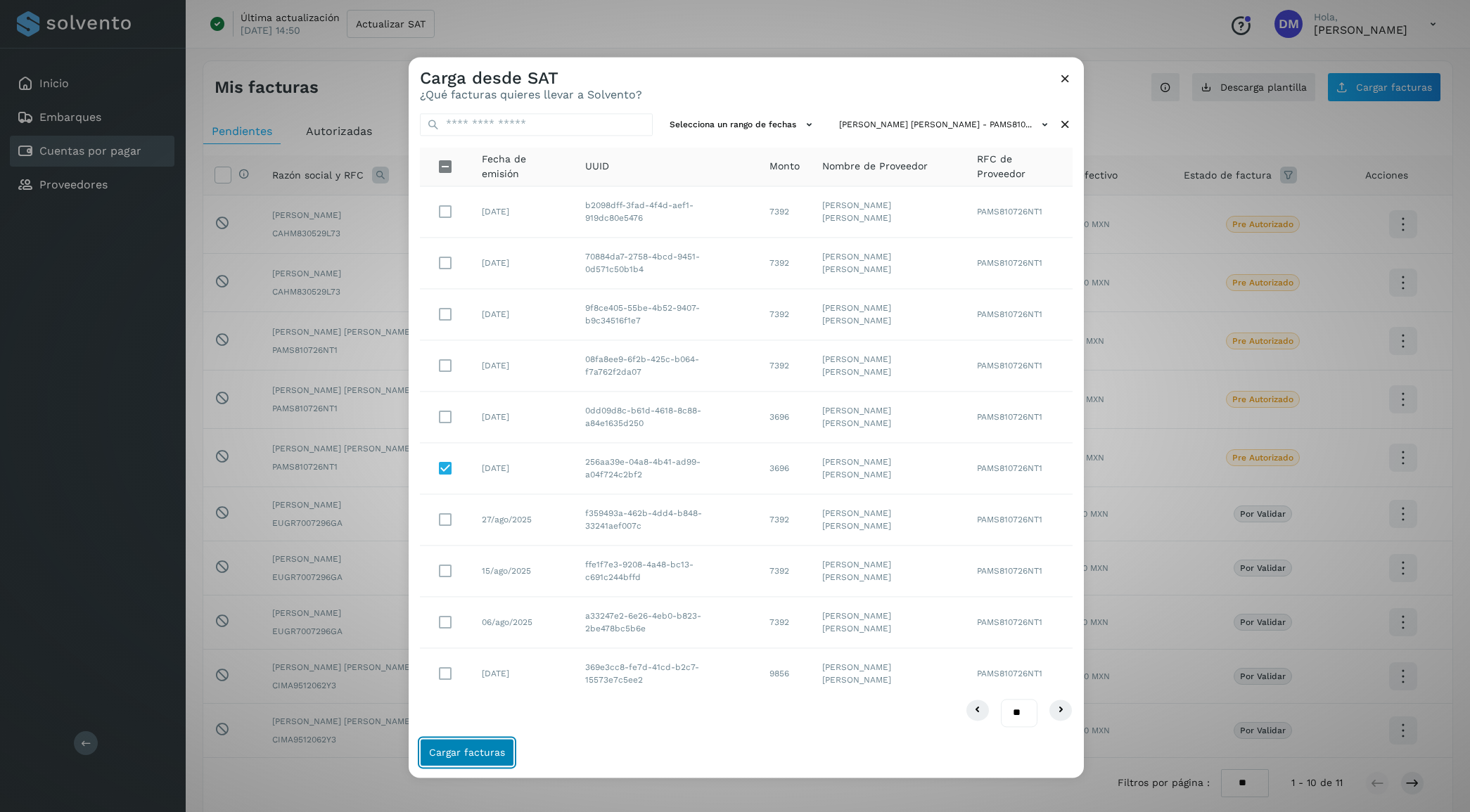
click at [472, 747] on span "Cargar facturas" at bounding box center [467, 752] width 76 height 10
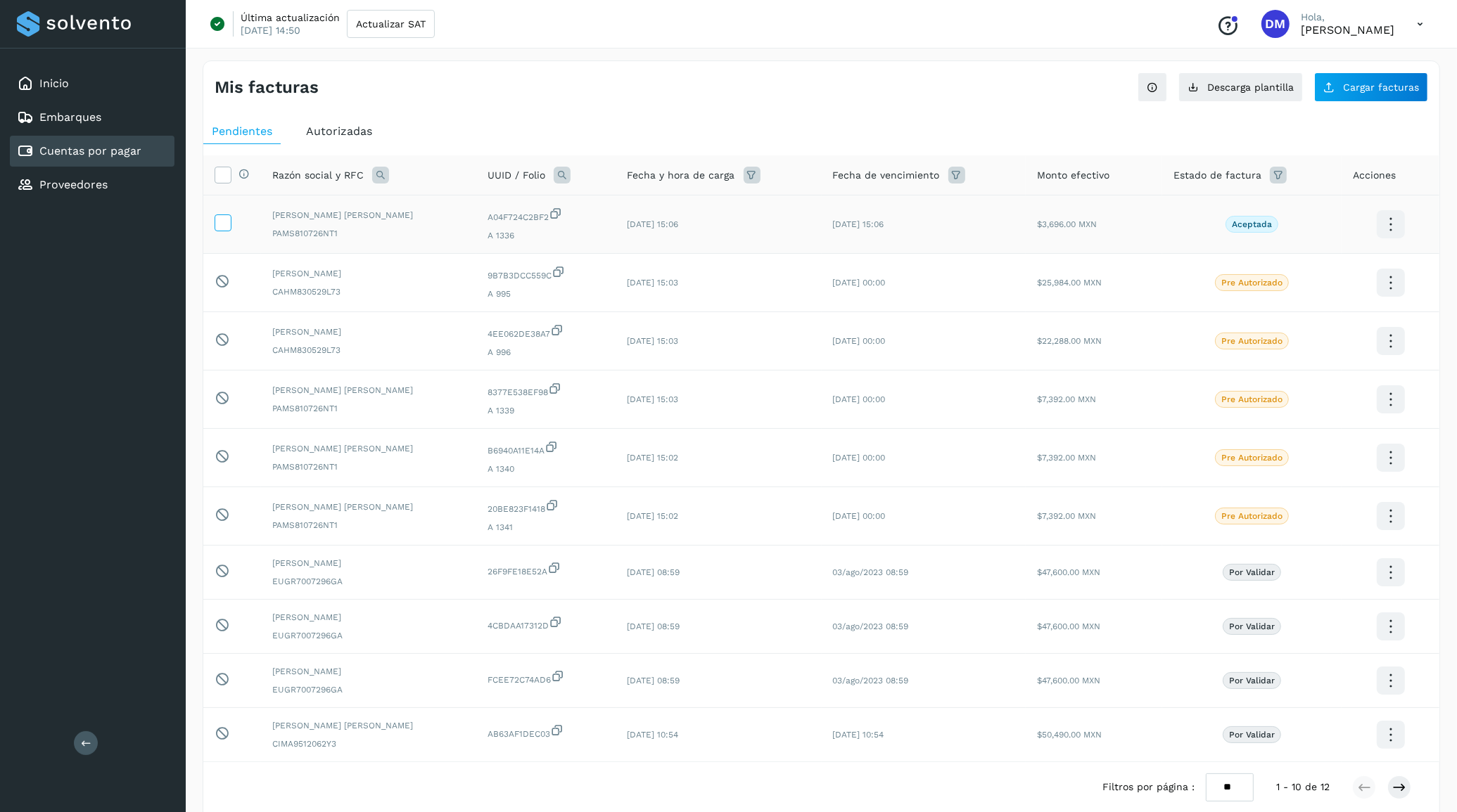
click at [219, 226] on icon at bounding box center [223, 222] width 15 height 15
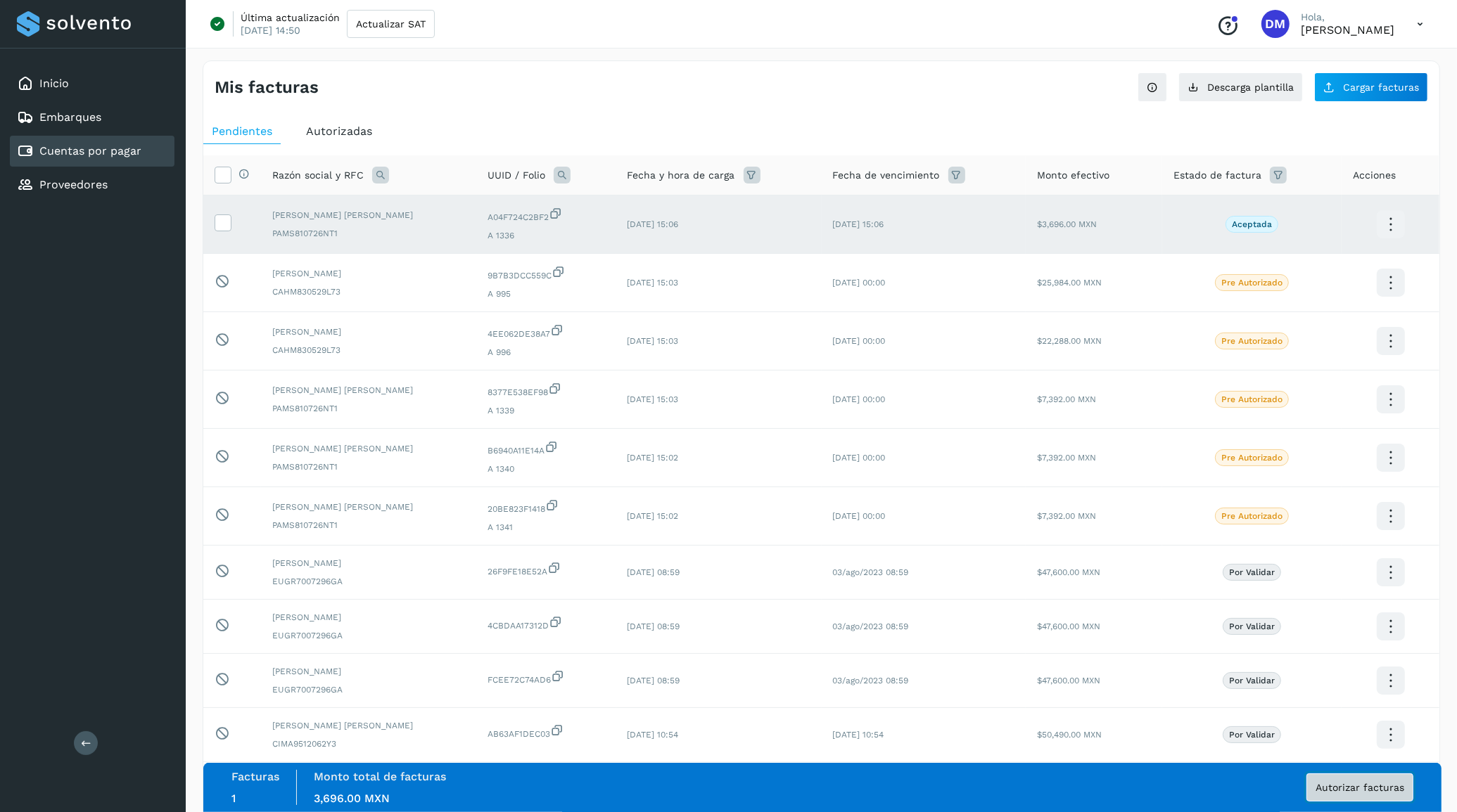
click at [1348, 786] on span "Autorizar facturas" at bounding box center [1360, 788] width 89 height 10
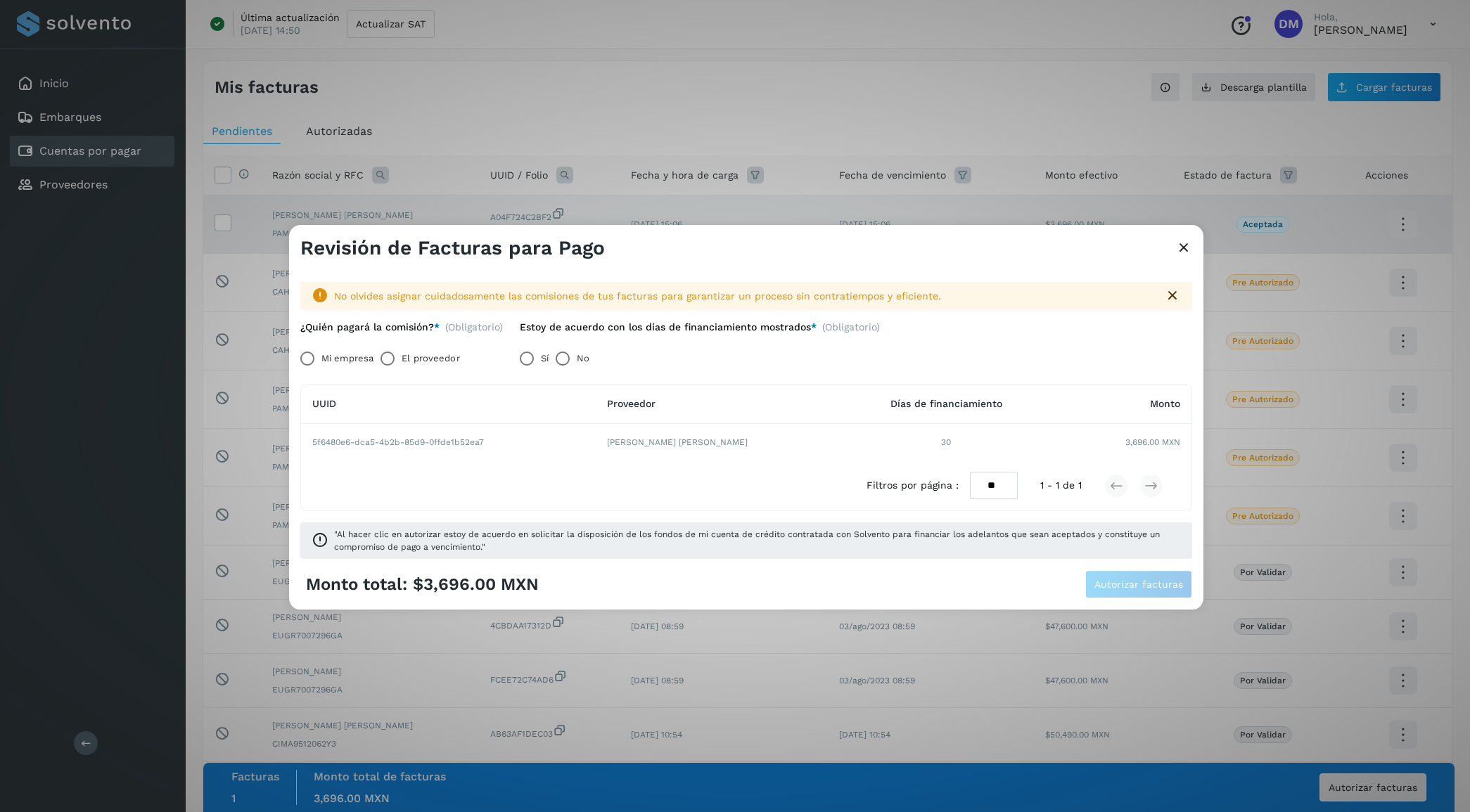
click at [413, 363] on label "El proveedor" at bounding box center [430, 359] width 58 height 29
click at [1120, 584] on span "Autorizar facturas" at bounding box center [1139, 585] width 89 height 10
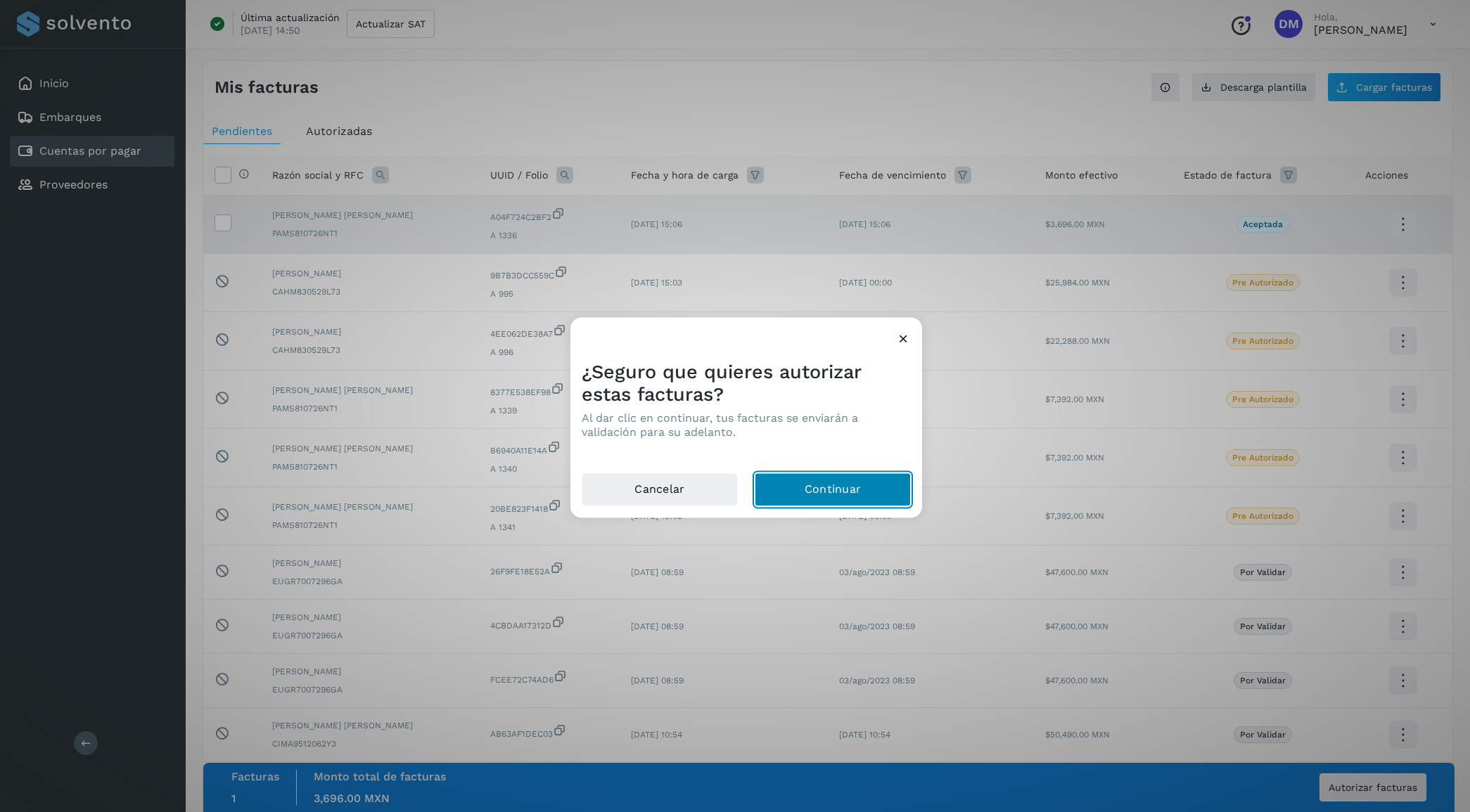
click at [834, 486] on button "Continuar" at bounding box center [833, 489] width 156 height 34
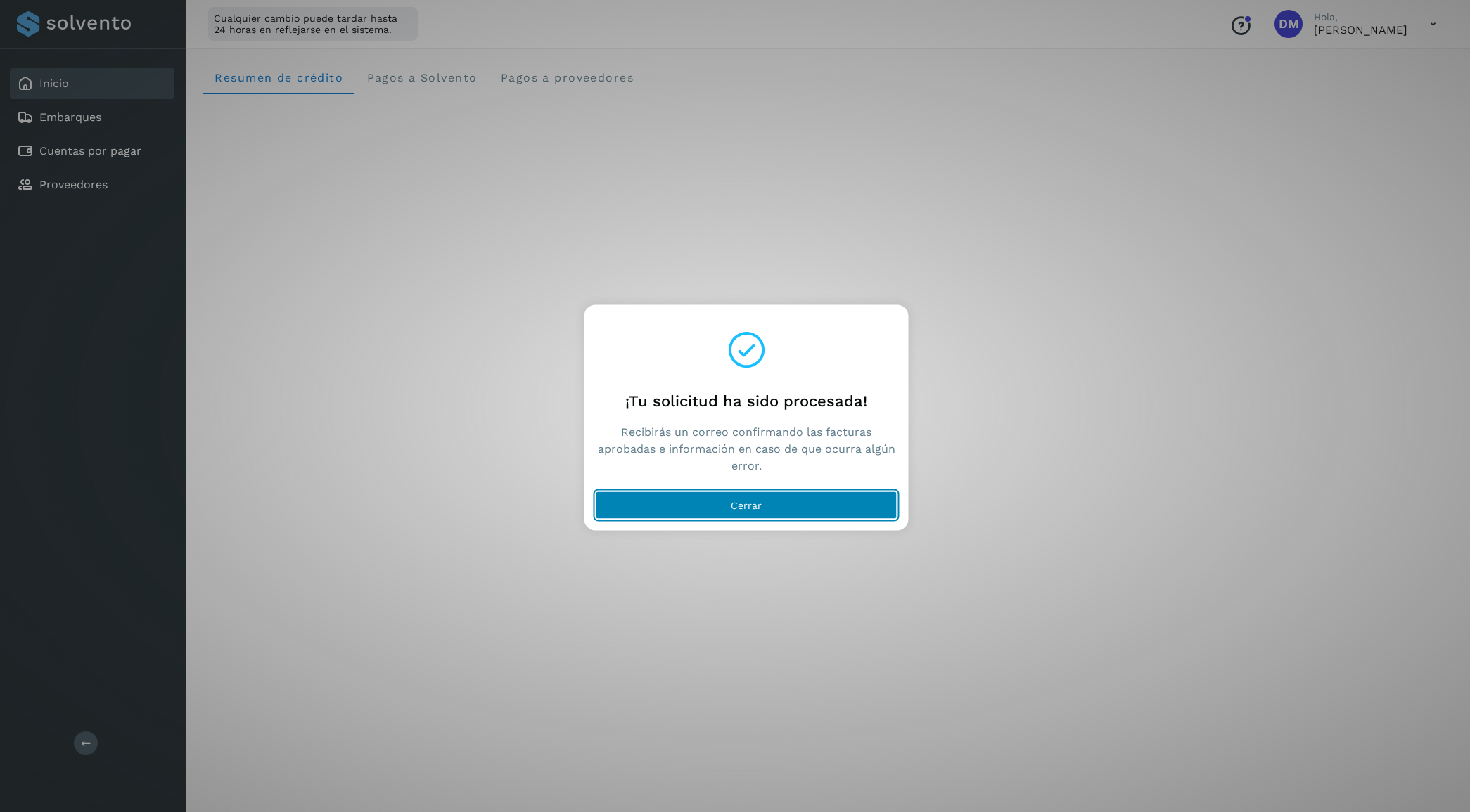
click at [694, 507] on button "Cerrar" at bounding box center [747, 505] width 302 height 29
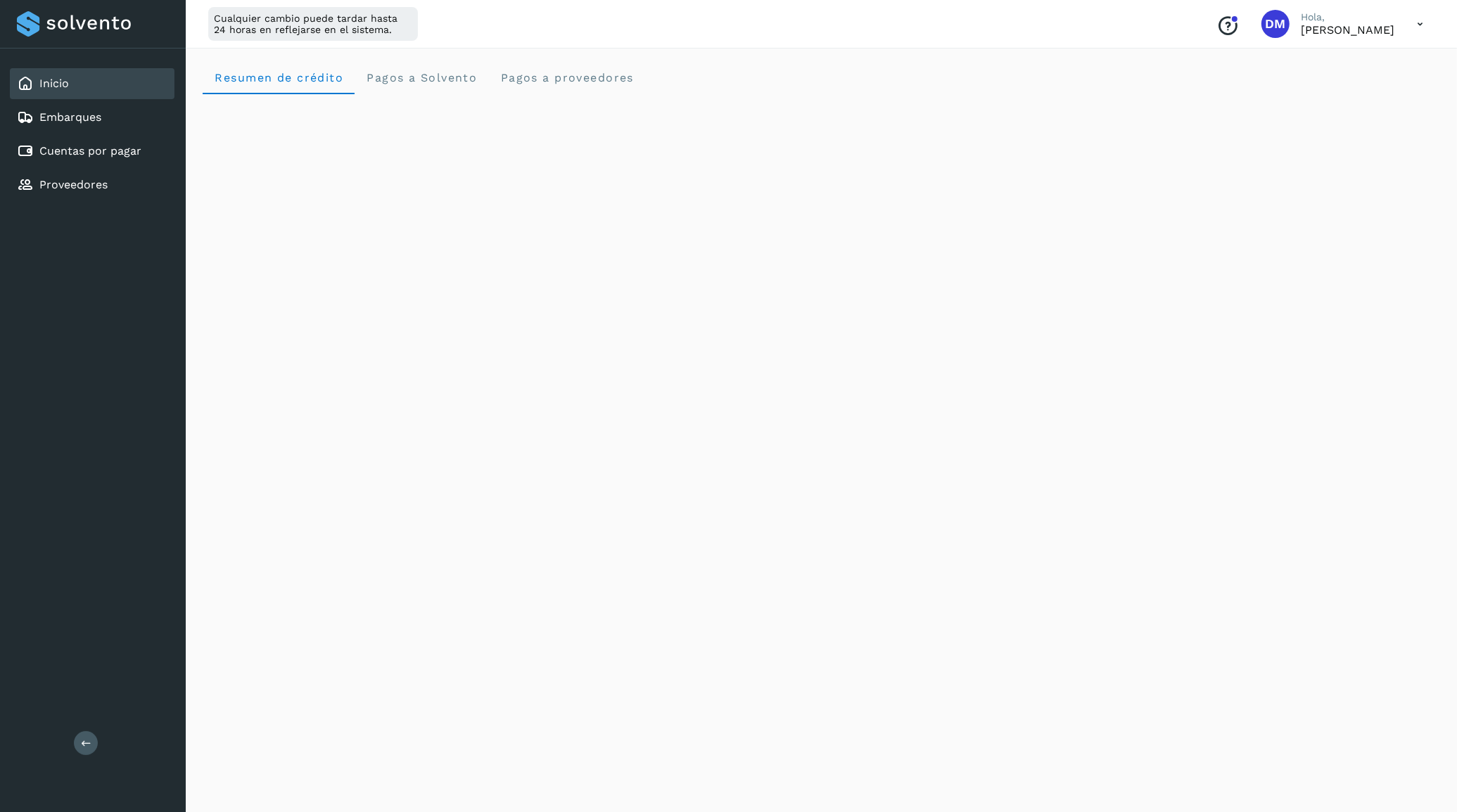
click at [86, 314] on div "Inicio Embarques Cuentas por pagar Proveedores Salir" at bounding box center [92, 406] width 185 height 812
click at [91, 148] on link "Cuentas por pagar" at bounding box center [91, 151] width 102 height 13
